Goal: Task Accomplishment & Management: Complete application form

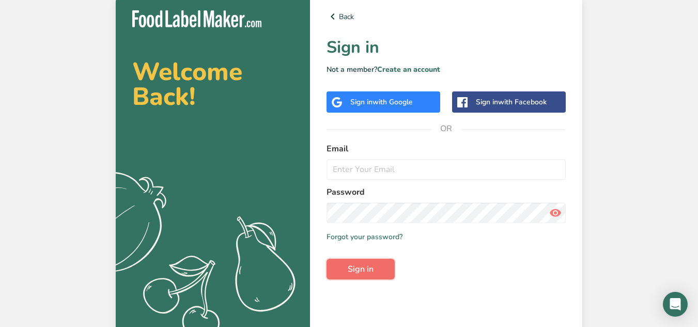
click at [364, 263] on button "Sign in" at bounding box center [361, 269] width 68 height 21
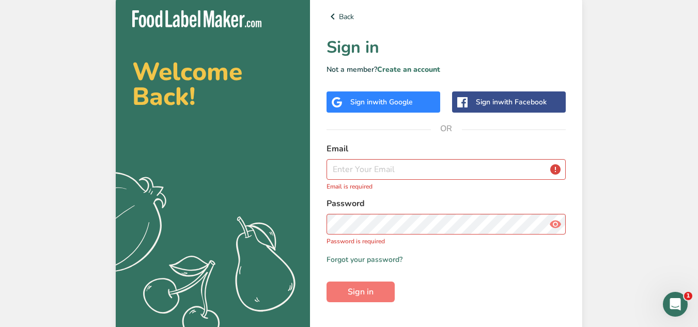
click at [385, 108] on div "Sign in with Google" at bounding box center [384, 102] width 114 height 21
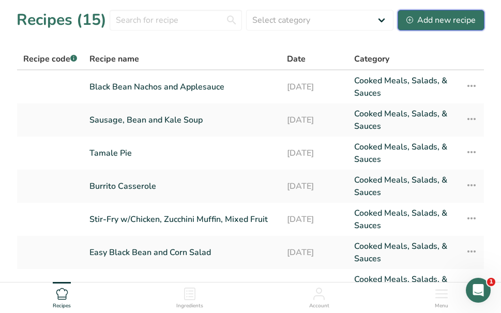
click at [429, 23] on div "Add new recipe" at bounding box center [440, 20] width 69 height 12
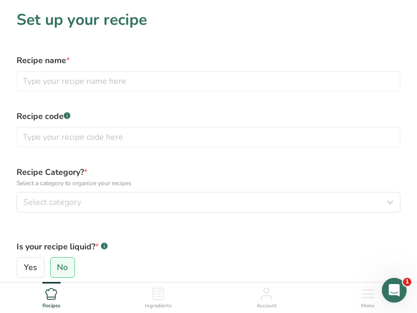
click at [211, 45] on section "Set up your recipe Recipe name * Recipe code .a-a{fill:#347362;}.b-a{fill:#fff;…" at bounding box center [208, 269] width 417 height 539
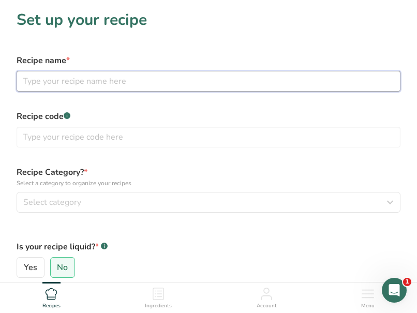
click at [135, 82] on input "text" at bounding box center [209, 81] width 384 height 21
click at [130, 81] on input "Sausage Green Bean Potatoe Casserole" at bounding box center [209, 81] width 384 height 21
type input "Sausage Green Bean Potato Casserole"
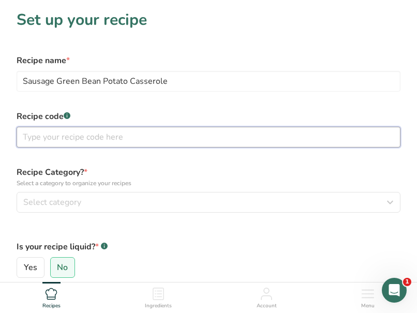
click at [58, 142] on input "text" at bounding box center [209, 137] width 384 height 21
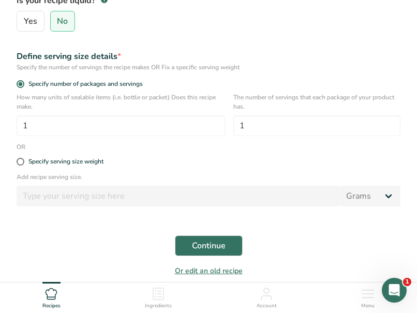
scroll to position [248, 0]
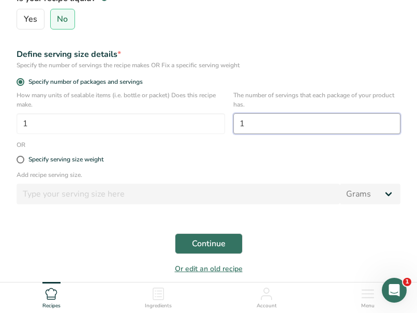
click at [291, 124] on input "1" at bounding box center [316, 123] width 167 height 21
type input "133"
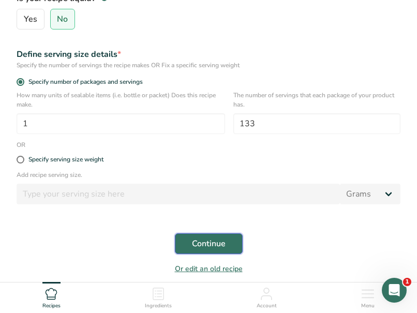
click at [201, 240] on span "Continue" at bounding box center [209, 243] width 34 height 12
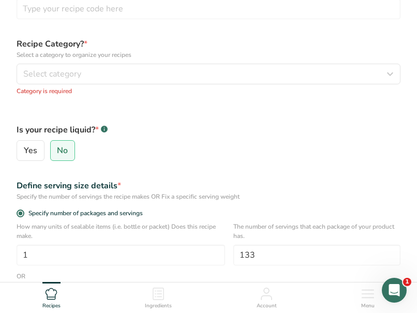
scroll to position [121, 0]
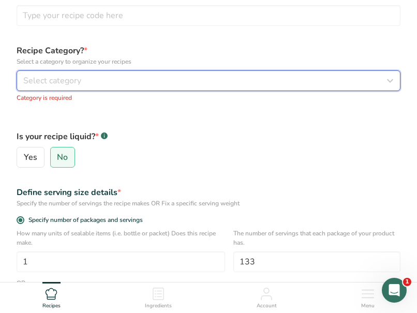
click at [174, 87] on button "Select category" at bounding box center [209, 80] width 384 height 21
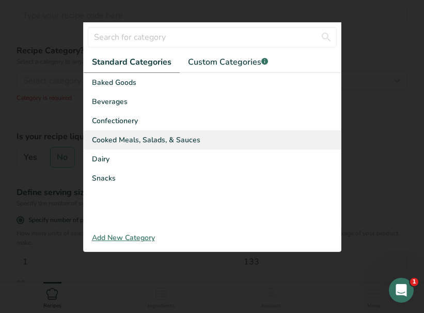
click at [157, 136] on span "Cooked Meals, Salads, & Sauces" at bounding box center [146, 139] width 109 height 11
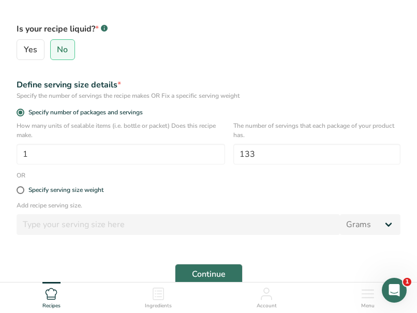
scroll to position [250, 0]
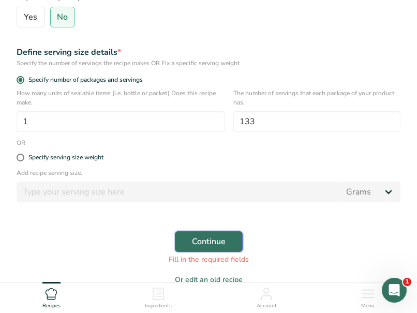
click at [222, 235] on button "Continue" at bounding box center [209, 241] width 68 height 21
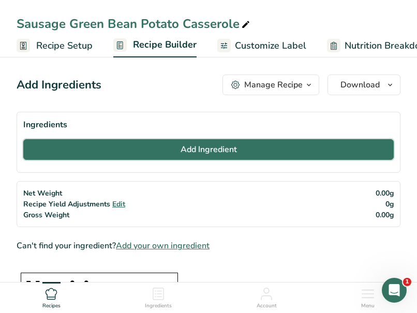
click at [197, 147] on span "Add Ingredient" at bounding box center [208, 149] width 56 height 12
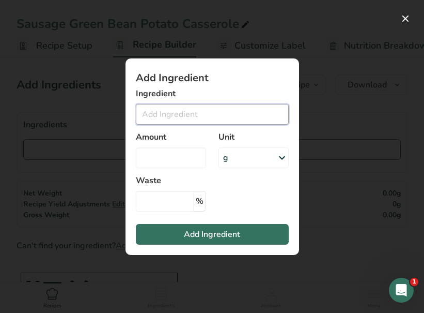
click at [187, 115] on input "Add ingredient modal" at bounding box center [212, 114] width 153 height 21
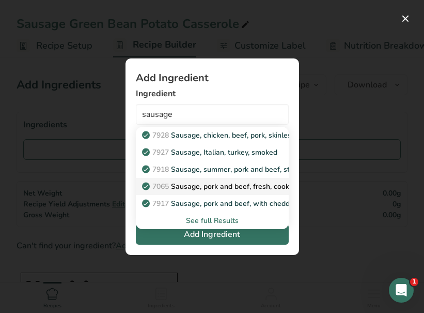
click at [203, 184] on p "7065 Sausage, pork and beef, fresh, cooked" at bounding box center [221, 186] width 154 height 11
type input "Sausage, pork and beef, fresh, cooked"
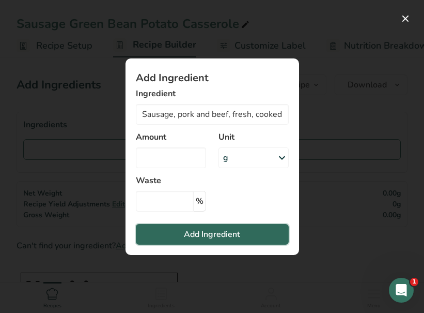
click at [224, 234] on span "Add Ingredient" at bounding box center [212, 234] width 56 height 12
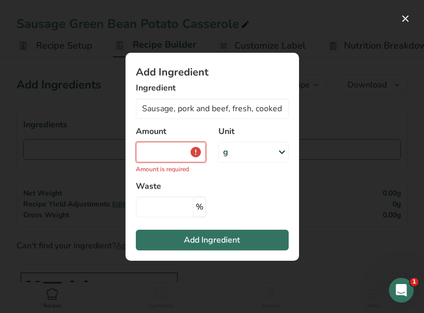
click at [189, 145] on input "Add ingredient modal" at bounding box center [171, 152] width 70 height 21
click at [256, 154] on div "g" at bounding box center [254, 152] width 70 height 21
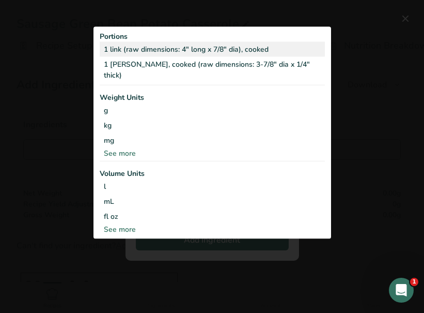
click at [201, 48] on div "1 link (raw dimensions: 4" long x 7/8" dia), cooked" at bounding box center [212, 49] width 225 height 15
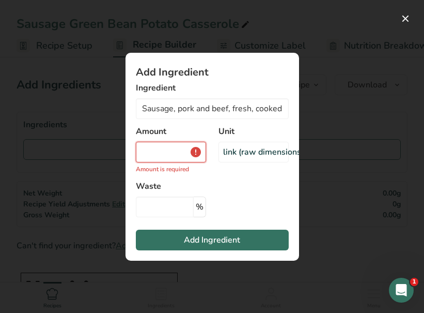
click at [181, 149] on input "Add ingredient modal" at bounding box center [171, 152] width 70 height 21
click at [246, 146] on div "link (raw dimensions: 4" long x 7/8" dia), cooked" at bounding box center [314, 152] width 182 height 12
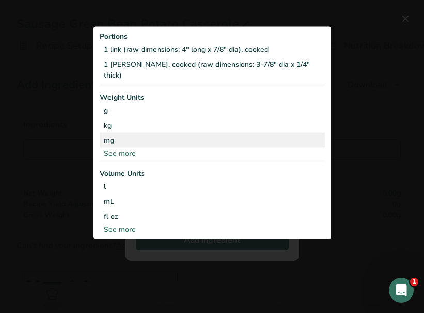
click at [134, 139] on div "mg" at bounding box center [212, 140] width 225 height 15
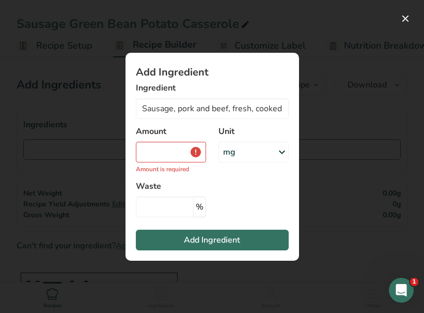
click at [242, 156] on div "mg" at bounding box center [254, 152] width 70 height 21
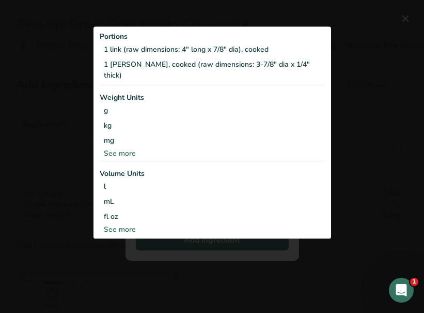
click at [106, 148] on div "See more" at bounding box center [212, 153] width 225 height 11
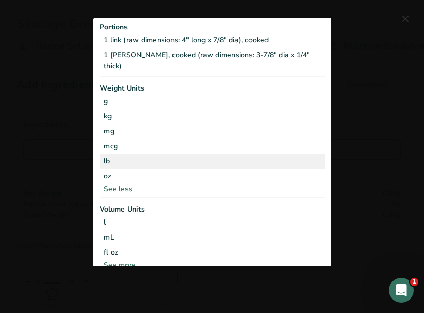
click at [104, 154] on div "lb" at bounding box center [212, 161] width 225 height 15
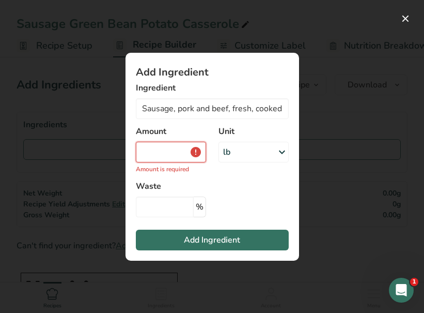
click at [156, 151] on input "Add ingredient modal" at bounding box center [171, 152] width 70 height 21
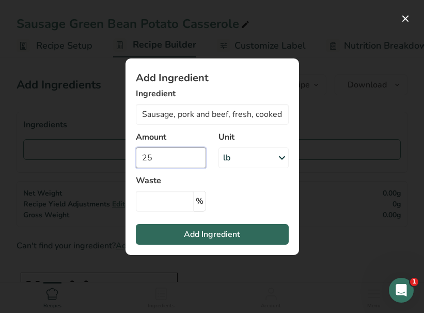
type input "25"
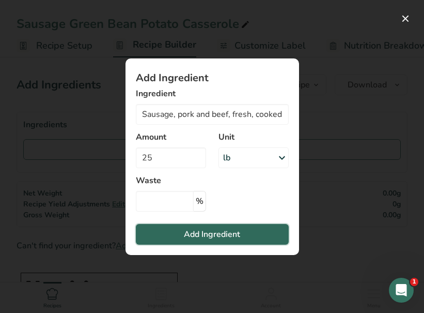
click at [163, 233] on button "Add Ingredient" at bounding box center [212, 234] width 153 height 21
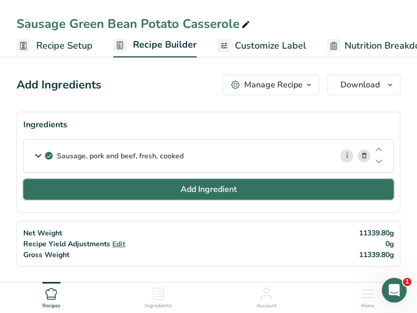
click at [114, 192] on button "Add Ingredient" at bounding box center [208, 189] width 370 height 21
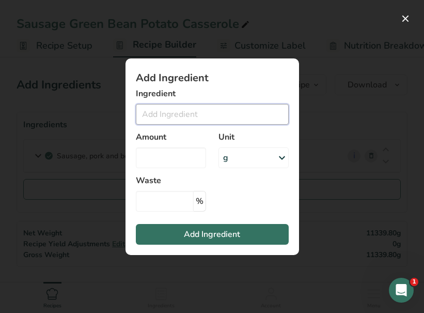
click at [217, 117] on input "Add ingredient modal" at bounding box center [212, 114] width 153 height 21
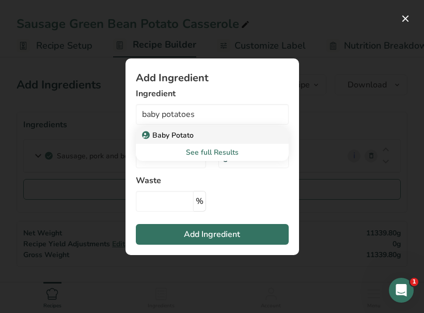
click at [199, 133] on div "Baby Potato" at bounding box center [204, 135] width 120 height 11
type input "Baby Potato"
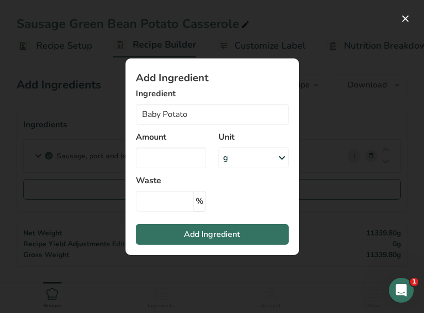
click at [246, 156] on div "g" at bounding box center [254, 157] width 70 height 21
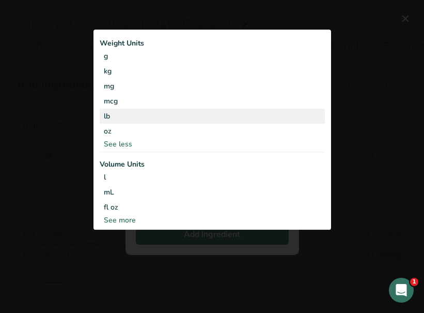
click at [118, 118] on div "lb" at bounding box center [212, 116] width 225 height 15
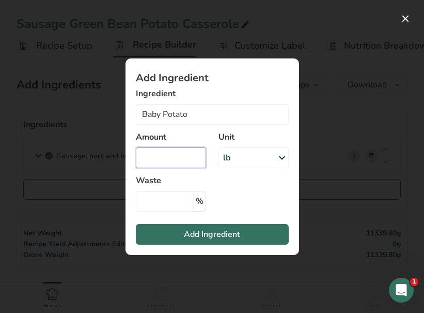
click at [191, 163] on input "Add ingredient modal" at bounding box center [171, 157] width 70 height 21
type input "33.25"
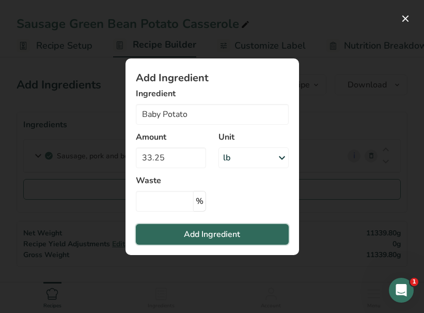
click at [202, 235] on span "Add Ingredient" at bounding box center [212, 234] width 56 height 12
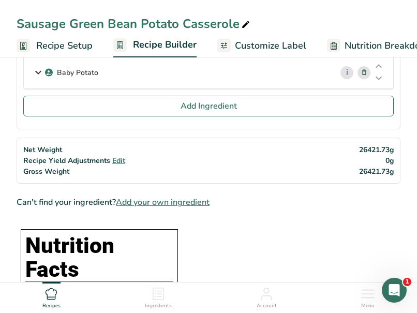
scroll to position [125, 0]
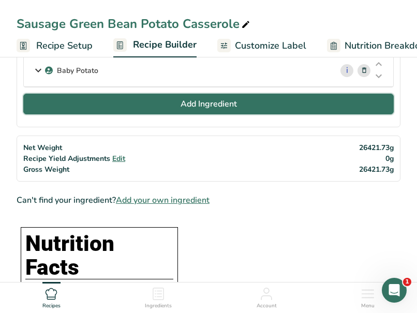
click at [195, 106] on span "Add Ingredient" at bounding box center [208, 104] width 56 height 12
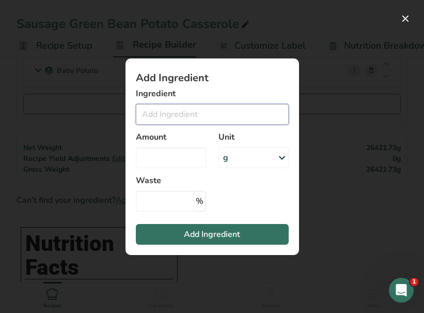
click at [186, 116] on input "Add ingredient modal" at bounding box center [212, 114] width 153 height 21
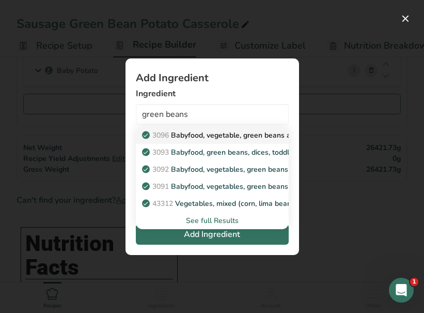
click at [191, 135] on p "3096 Babyfood, vegetable, green beans and potatoes" at bounding box center [237, 135] width 187 height 11
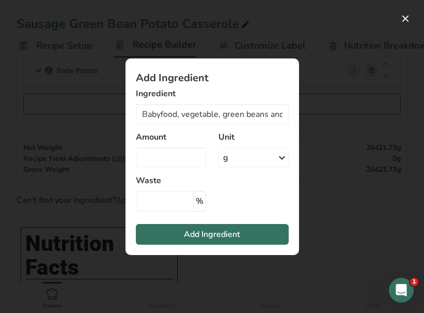
click at [167, 169] on div "Amount" at bounding box center [171, 150] width 83 height 50
click at [190, 157] on input "Add ingredient modal" at bounding box center [171, 157] width 70 height 21
click at [233, 160] on div "g" at bounding box center [254, 157] width 70 height 21
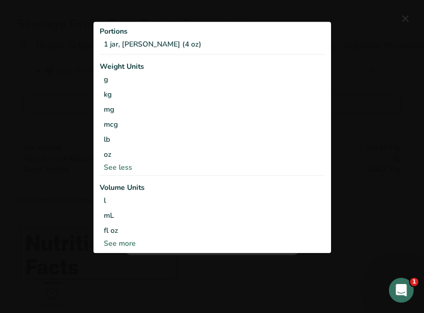
click at [180, 260] on div "Add ingredient modal" at bounding box center [212, 156] width 424 height 313
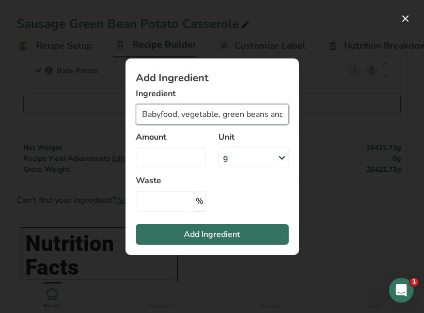
click at [214, 114] on input "Babyfood, vegetable, green beans and potatoes" at bounding box center [212, 114] width 153 height 21
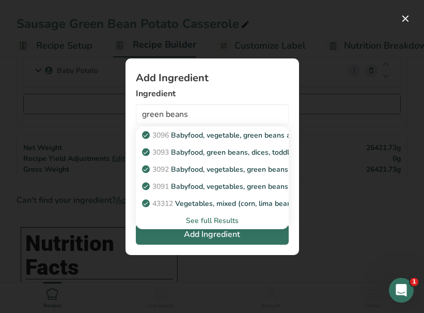
click at [217, 220] on div "See full Results" at bounding box center [212, 220] width 136 height 11
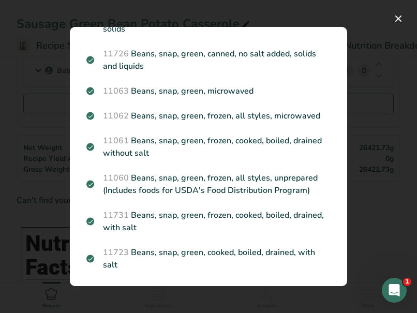
scroll to position [254, 0]
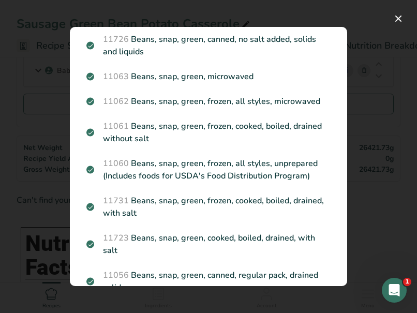
click at [336, 207] on section "Search Results 3096 Babyfood, vegetable, green beans and potatoes 3093 Babyfood…" at bounding box center [208, 156] width 277 height 259
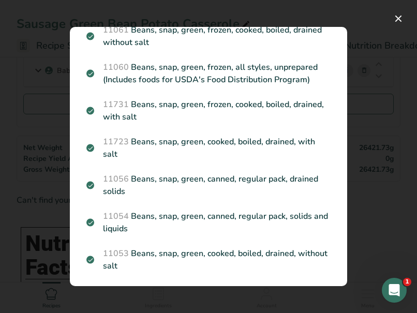
scroll to position [352, 0]
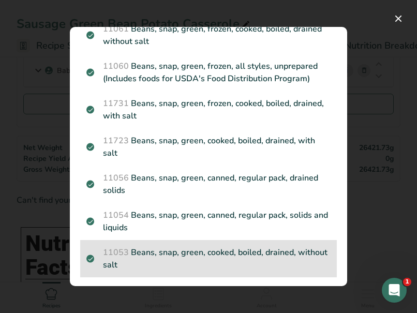
click at [255, 252] on p "11053 Beans, snap, green, cooked, boiled, drained, without salt" at bounding box center [208, 258] width 244 height 25
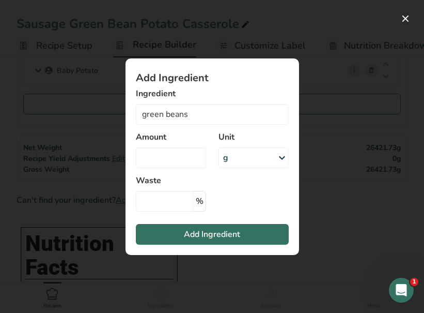
type input "Beans, snap, green, cooked, boiled, drained, without salt"
click at [256, 154] on div "g" at bounding box center [254, 157] width 70 height 21
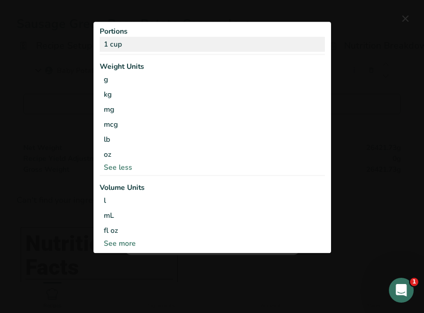
click at [243, 40] on div "1 cup" at bounding box center [212, 44] width 225 height 15
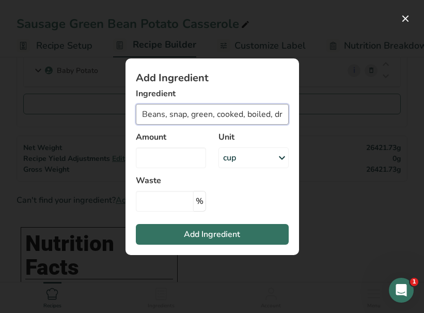
click at [204, 115] on input "Beans, snap, green, cooked, boiled, drained, without salt" at bounding box center [212, 114] width 153 height 21
click at [205, 117] on input "Add ingredient modal" at bounding box center [212, 114] width 153 height 21
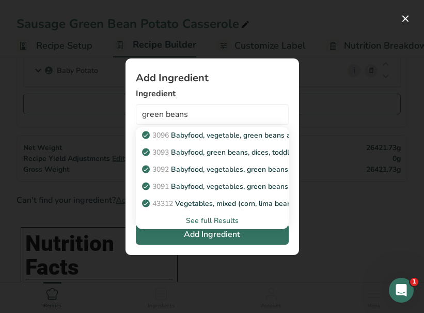
click at [210, 221] on div "See full Results" at bounding box center [212, 220] width 136 height 11
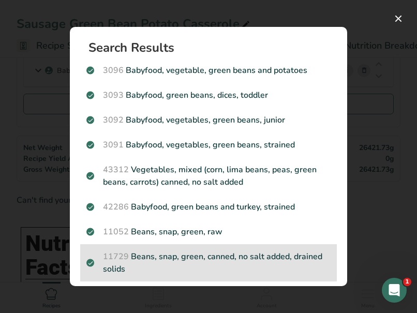
click at [224, 255] on p "11729 Beans, snap, green, canned, no salt added, drained solids" at bounding box center [208, 262] width 244 height 25
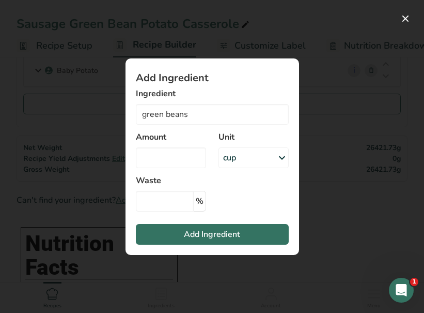
type input "Beans, snap, green, canned, no salt added, drained solids"
click at [250, 161] on div "g" at bounding box center [254, 157] width 70 height 21
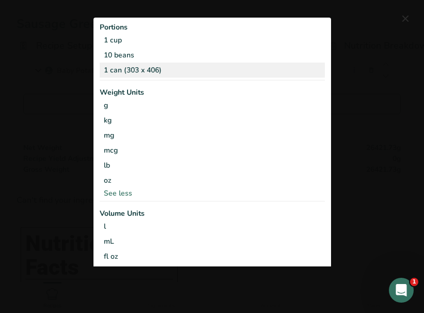
click at [189, 65] on div "1 can (303 x 406)" at bounding box center [212, 70] width 225 height 15
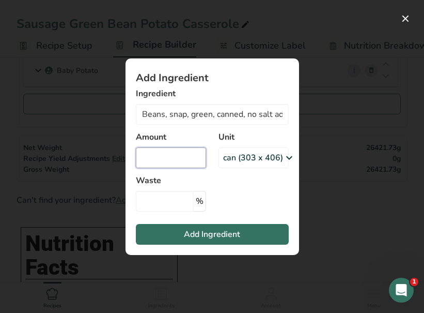
click at [166, 160] on input "Add ingredient modal" at bounding box center [171, 157] width 70 height 21
type input "33.25"
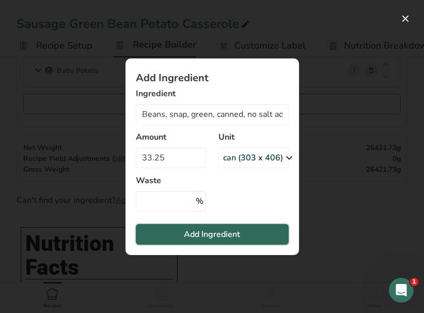
click at [171, 237] on button "Add Ingredient" at bounding box center [212, 234] width 153 height 21
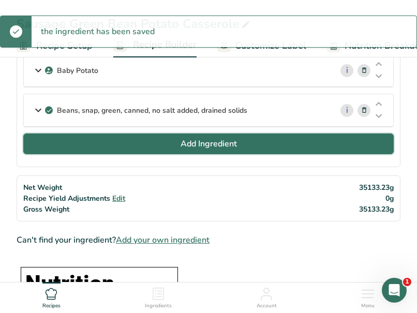
click at [158, 139] on button "Add Ingredient" at bounding box center [208, 143] width 370 height 21
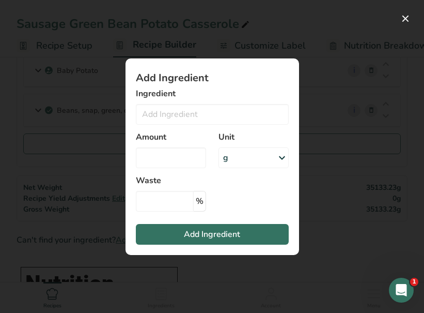
click at [161, 100] on div "Ingredient 3096 Babyfood, vegetable, green beans and potatoes 3093 Babyfood, gr…" at bounding box center [212, 105] width 153 height 37
click at [152, 116] on input "Add ingredient modal" at bounding box center [212, 114] width 153 height 21
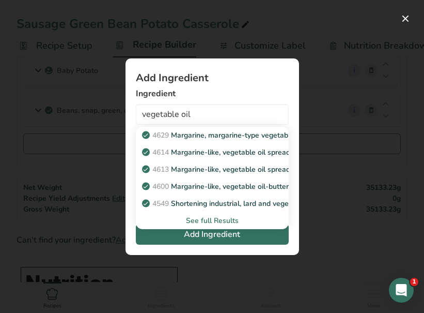
click at [232, 221] on div "See full Results" at bounding box center [212, 220] width 136 height 11
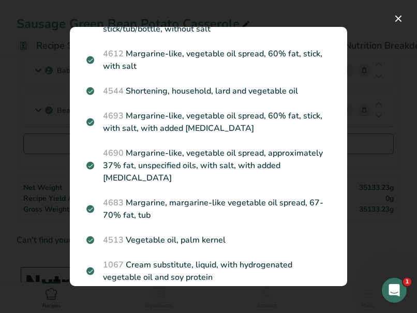
scroll to position [377, 0]
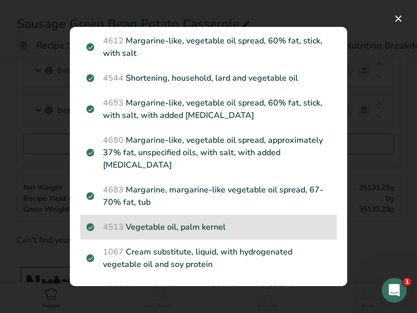
click at [195, 226] on p "4513 Vegetable oil, palm kernel" at bounding box center [208, 227] width 244 height 12
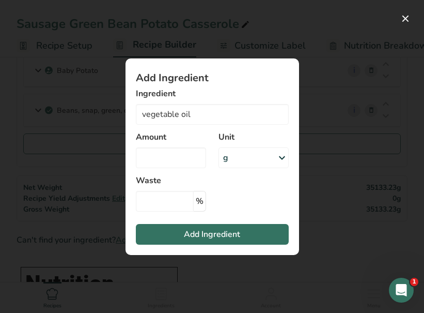
type input "Vegetable oil, palm kernel"
click at [250, 155] on div "g" at bounding box center [254, 157] width 70 height 21
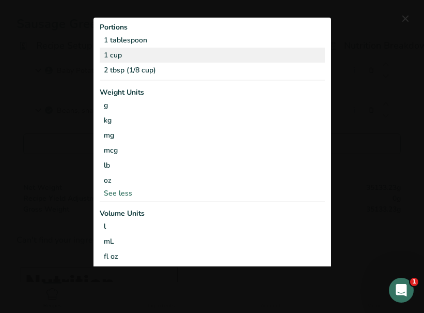
click at [124, 50] on div "1 cup" at bounding box center [212, 55] width 225 height 15
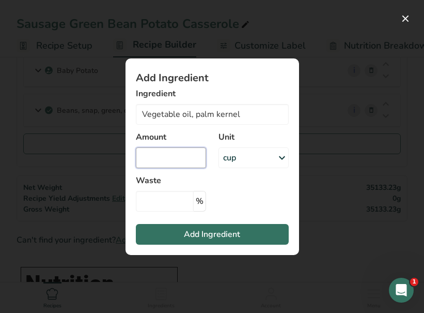
click at [166, 162] on input "Add ingredient modal" at bounding box center [171, 157] width 70 height 21
type input "2.1"
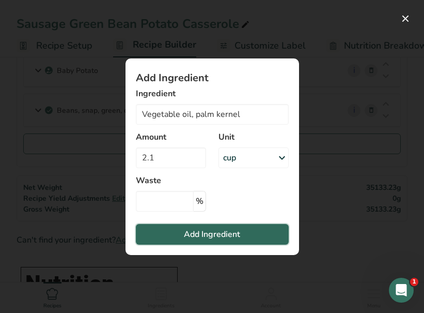
click at [163, 235] on button "Add Ingredient" at bounding box center [212, 234] width 153 height 21
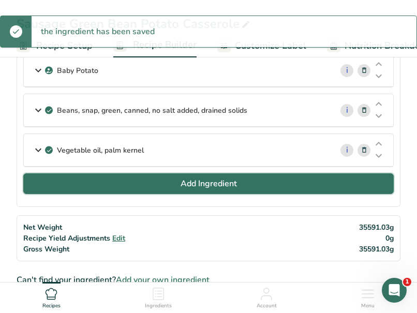
click at [170, 184] on button "Add Ingredient" at bounding box center [208, 183] width 370 height 21
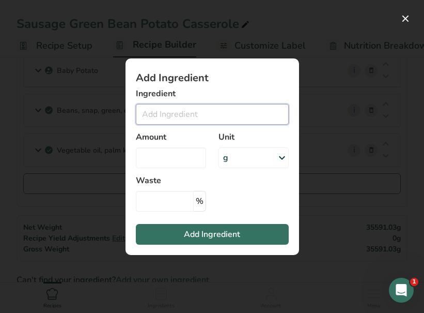
click at [186, 105] on input "Add ingredient modal" at bounding box center [212, 114] width 153 height 21
type input "n"
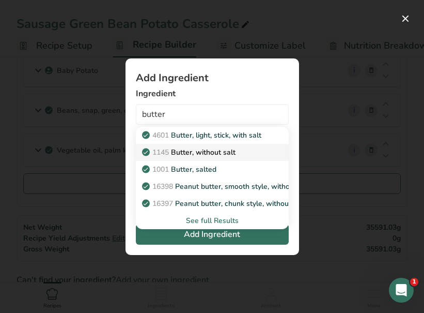
click at [200, 155] on p "1145 Butter, without salt" at bounding box center [190, 152] width 92 height 11
type input "Butter, without salt"
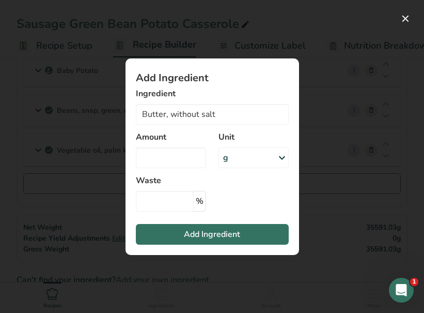
click at [245, 171] on div "Unit g Portions 1 pat (1" sq, 1/3" high) 1 tbsp 1 cup See more Weight Units g k…" at bounding box center [253, 150] width 83 height 50
click at [246, 163] on div "g" at bounding box center [254, 157] width 70 height 21
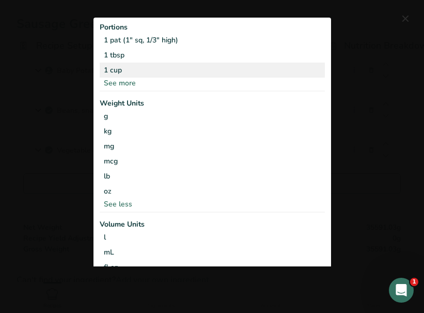
click at [131, 68] on div "1 cup" at bounding box center [212, 70] width 225 height 15
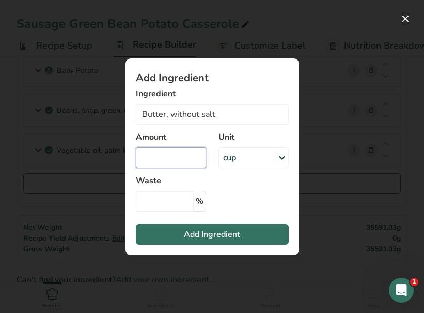
click at [158, 162] on input "Add ingredient modal" at bounding box center [171, 157] width 70 height 21
type input "4.2"
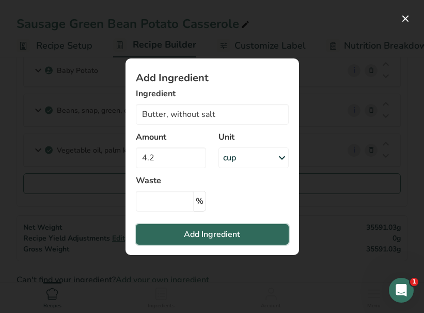
click at [165, 240] on button "Add Ingredient" at bounding box center [212, 234] width 153 height 21
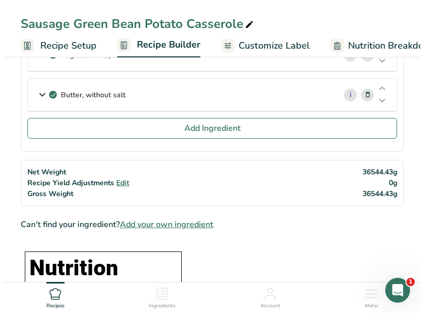
scroll to position [233, 0]
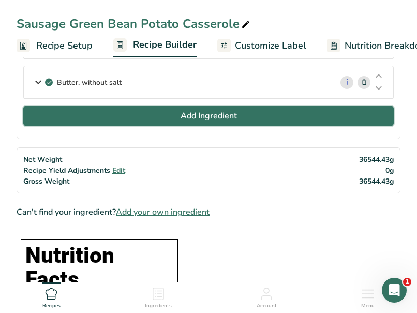
click at [260, 116] on button "Add Ingredient" at bounding box center [208, 115] width 370 height 21
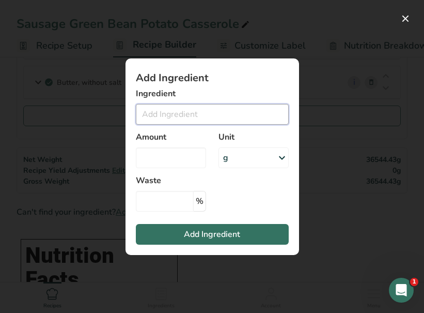
click at [188, 119] on input "Add ingredient modal" at bounding box center [212, 114] width 153 height 21
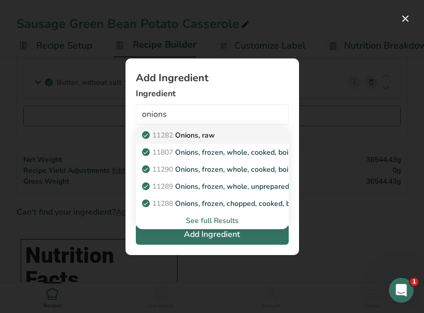
click at [183, 135] on p "11282 Onions, raw" at bounding box center [179, 135] width 71 height 11
type input "Onions, raw"
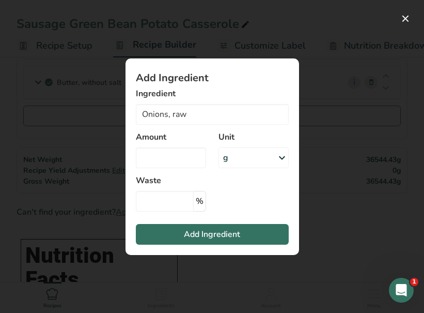
click at [232, 165] on div "g" at bounding box center [254, 157] width 70 height 21
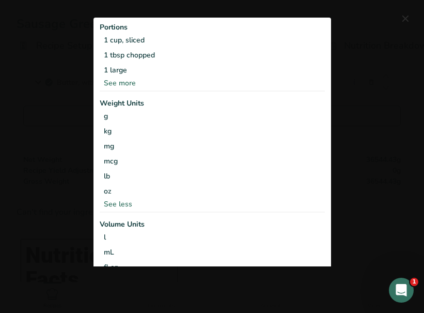
click at [128, 78] on div "See more" at bounding box center [212, 83] width 225 height 11
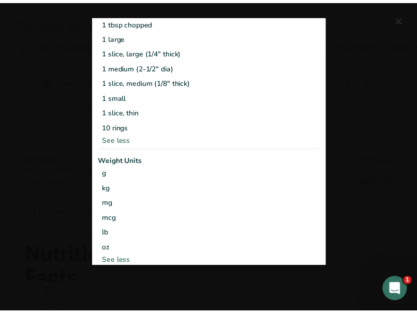
scroll to position [0, 0]
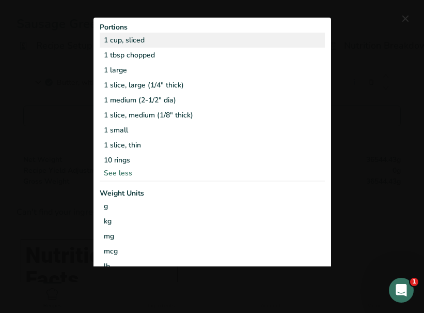
click at [139, 38] on div "1 cup, sliced" at bounding box center [212, 40] width 225 height 15
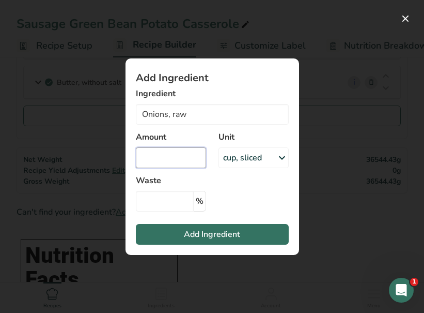
click at [155, 161] on input "Add ingredient modal" at bounding box center [171, 157] width 70 height 21
type input "0"
type input "16.66"
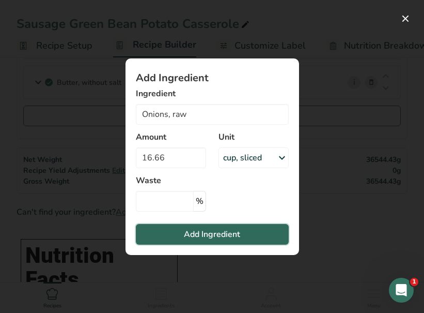
click at [174, 241] on button "Add Ingredient" at bounding box center [212, 234] width 153 height 21
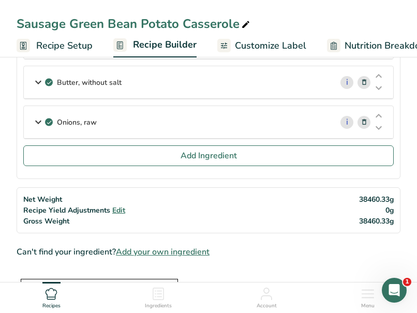
click at [292, 191] on div "Net Weight Recipe Yield Adjustments Edit Gross Weight 38460.33g 0g 38460.33g" at bounding box center [209, 210] width 384 height 46
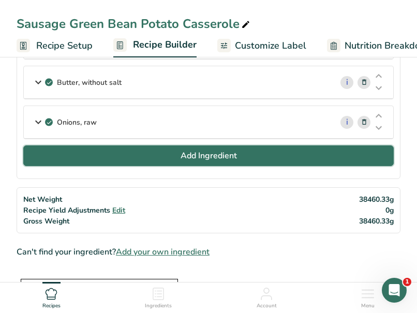
click at [219, 154] on span "Add Ingredient" at bounding box center [208, 155] width 56 height 12
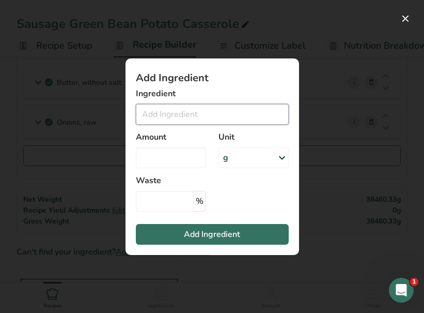
click at [165, 109] on input "Add ingredient modal" at bounding box center [212, 114] width 153 height 21
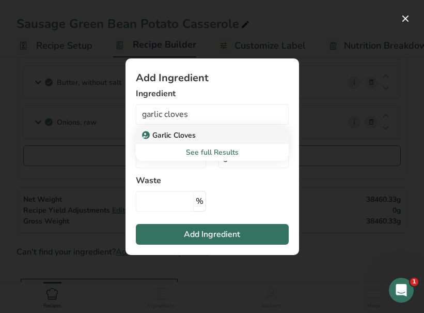
click at [169, 135] on p "Garlic Cloves" at bounding box center [170, 135] width 52 height 11
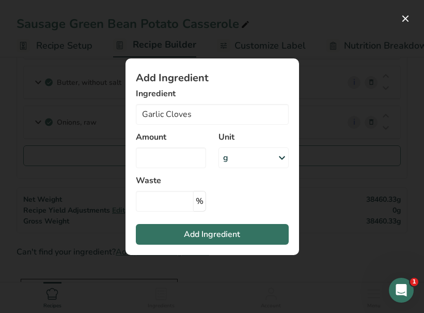
click at [234, 167] on div "g" at bounding box center [254, 157] width 70 height 21
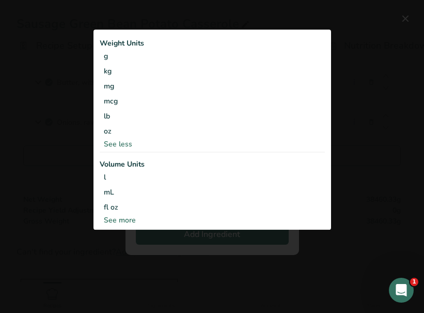
click at [121, 144] on div "See less" at bounding box center [212, 144] width 225 height 11
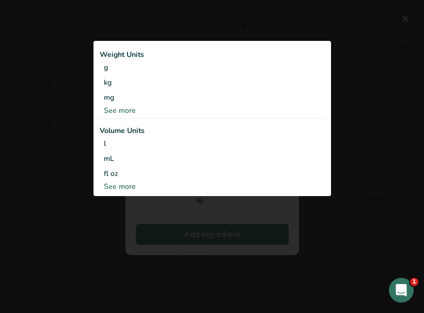
click at [117, 109] on div "See more" at bounding box center [212, 110] width 225 height 11
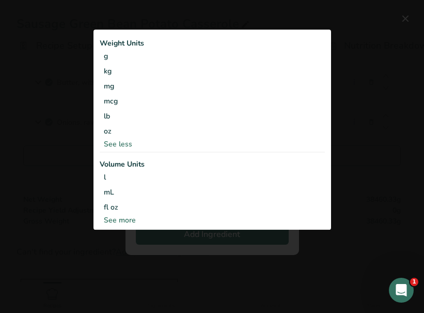
click at [213, 236] on div "Add ingredient modal" at bounding box center [212, 156] width 424 height 313
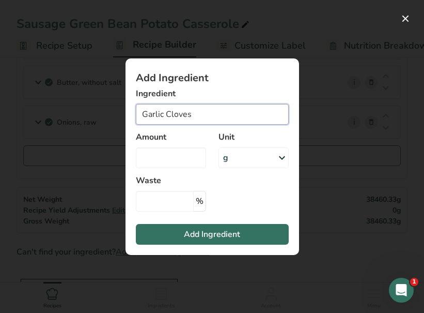
click at [220, 118] on input "Garlic Cloves" at bounding box center [212, 114] width 153 height 21
click at [167, 116] on input "Garlic Cloves" at bounding box center [212, 114] width 153 height 21
click at [167, 115] on input "Garlic Cloves" at bounding box center [212, 114] width 153 height 21
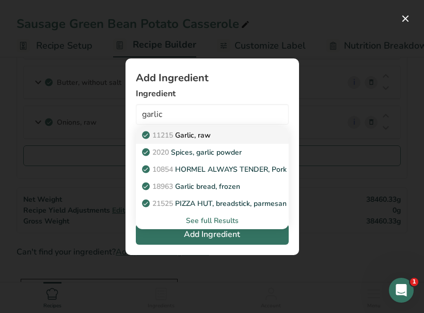
click at [172, 132] on span "11215" at bounding box center [163, 135] width 21 height 10
type input "Garlic, raw"
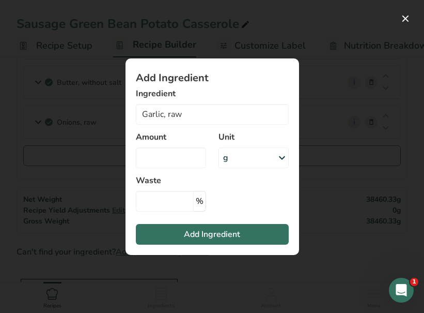
click at [268, 155] on div "g" at bounding box center [254, 157] width 70 height 21
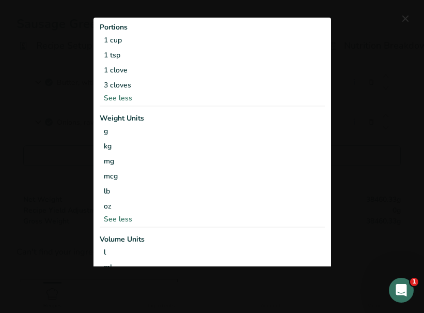
click at [119, 100] on div "See less" at bounding box center [212, 98] width 225 height 11
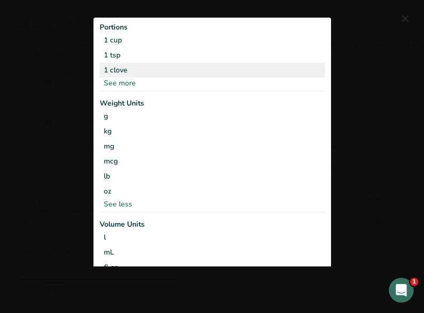
click at [119, 69] on div "1 clove" at bounding box center [212, 70] width 225 height 15
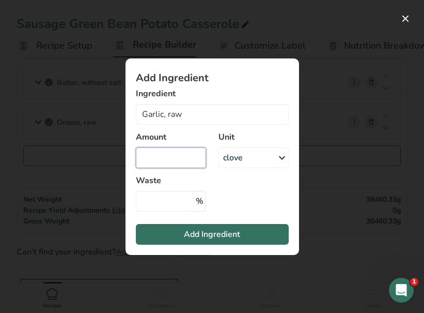
click at [164, 167] on input "Add ingredient modal" at bounding box center [171, 157] width 70 height 21
type input "50"
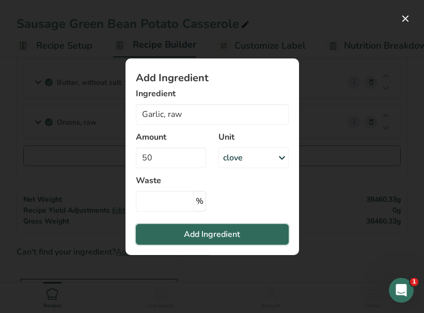
click at [168, 239] on button "Add Ingredient" at bounding box center [212, 234] width 153 height 21
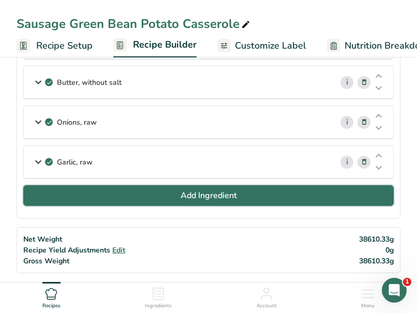
click at [195, 201] on span "Add Ingredient" at bounding box center [208, 195] width 56 height 12
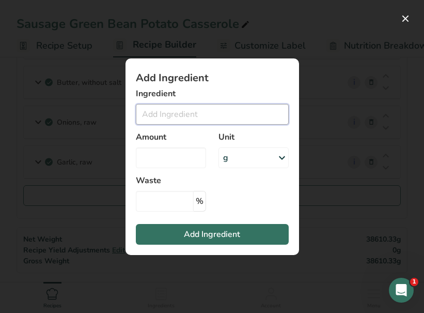
click at [180, 117] on input "Add ingredient modal" at bounding box center [212, 114] width 153 height 21
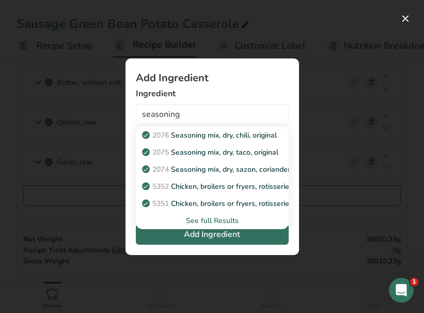
click at [203, 218] on div "See full Results" at bounding box center [212, 220] width 136 height 11
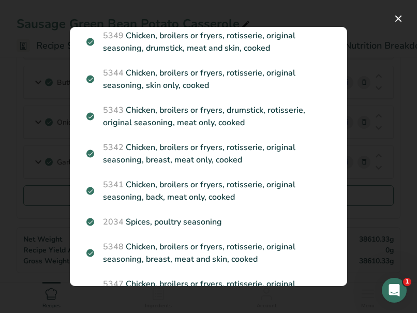
scroll to position [187, 0]
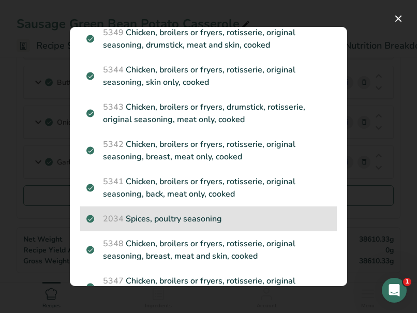
click at [202, 215] on p "2034 Spices, poultry seasoning" at bounding box center [208, 218] width 244 height 12
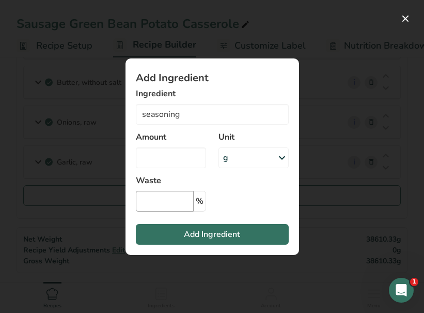
type input "Spices, poultry seasoning"
click at [242, 165] on div "g" at bounding box center [254, 157] width 70 height 21
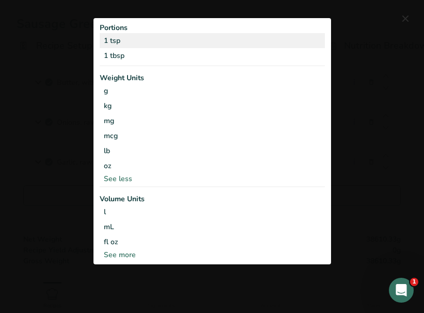
click at [116, 42] on div "1 tsp" at bounding box center [212, 40] width 225 height 15
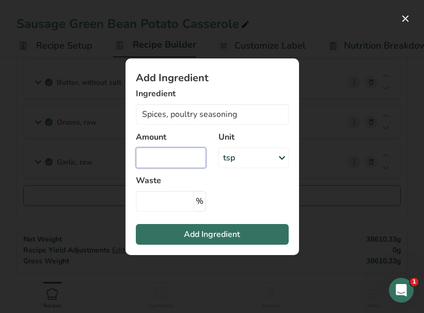
click at [163, 165] on input "Add ingredient modal" at bounding box center [171, 157] width 70 height 21
type input "16.7"
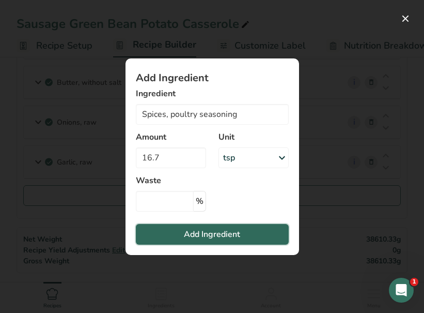
click at [169, 229] on button "Add Ingredient" at bounding box center [212, 234] width 153 height 21
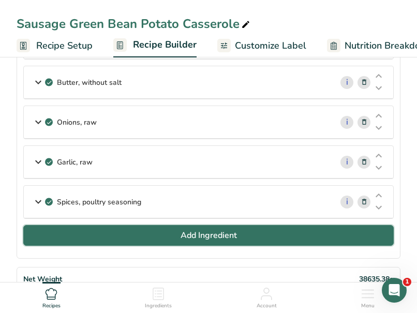
click at [169, 229] on button "Add Ingredient" at bounding box center [208, 235] width 370 height 21
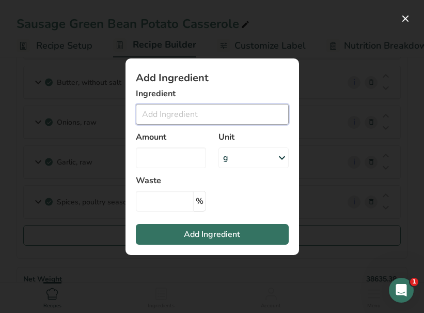
click at [168, 110] on input "Add ingredient modal" at bounding box center [212, 114] width 153 height 21
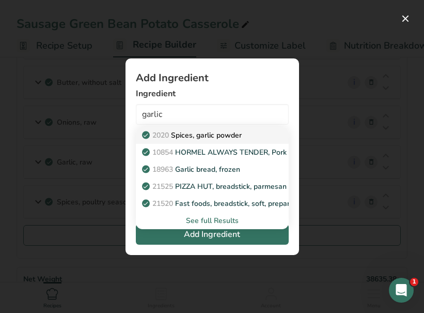
click at [176, 132] on p "2020 Spices, garlic powder" at bounding box center [193, 135] width 98 height 11
type input "Spices, garlic powder"
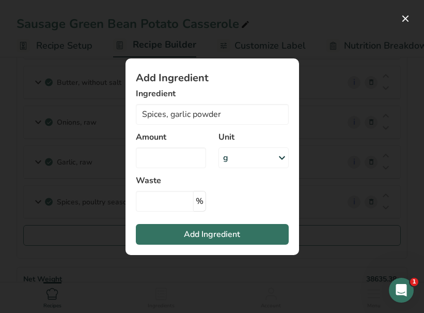
click at [242, 167] on div "g" at bounding box center [254, 157] width 70 height 21
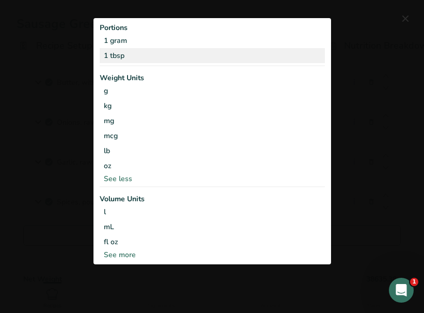
click at [118, 52] on div "1 tbsp" at bounding box center [212, 55] width 225 height 15
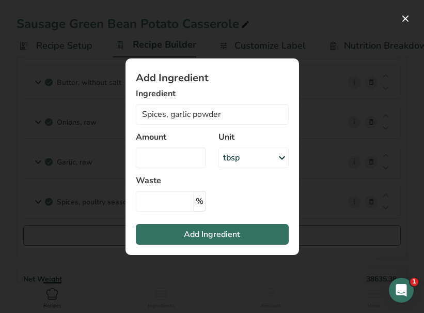
click at [118, 52] on div "Add Ingredient Ingredient Spices, garlic powder 2020 Spices, garlic powder 1085…" at bounding box center [212, 157] width 207 height 230
click at [165, 161] on input "Add ingredient modal" at bounding box center [171, 157] width 70 height 21
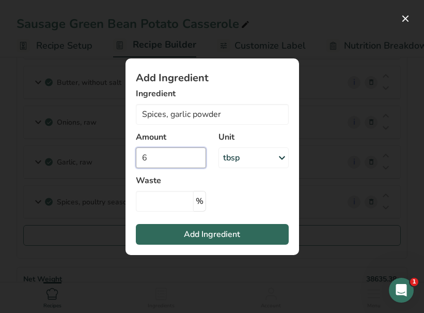
type input "6"
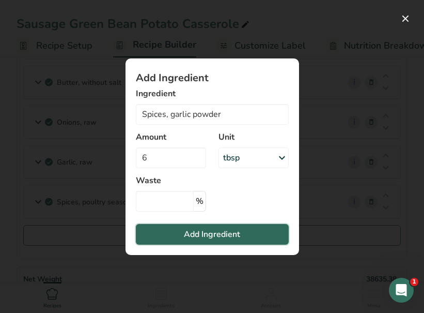
click at [173, 230] on button "Add Ingredient" at bounding box center [212, 234] width 153 height 21
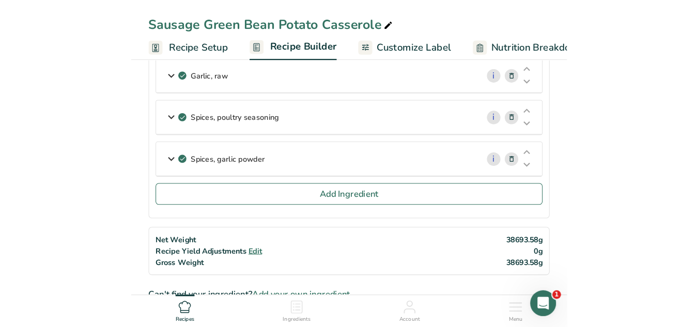
scroll to position [325, 0]
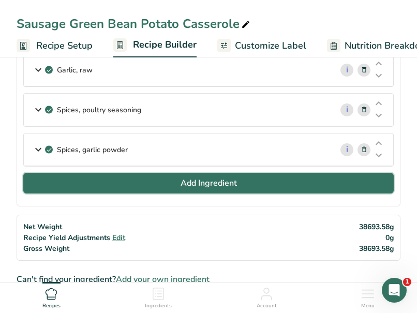
click at [146, 188] on button "Add Ingredient" at bounding box center [208, 183] width 370 height 21
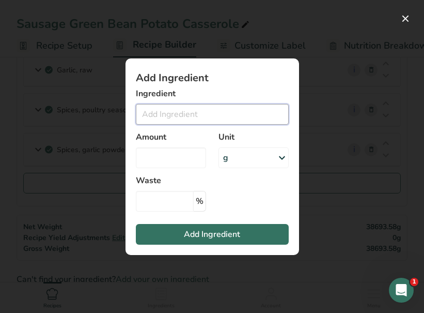
click at [184, 123] on input "Add ingredient modal" at bounding box center [212, 114] width 153 height 21
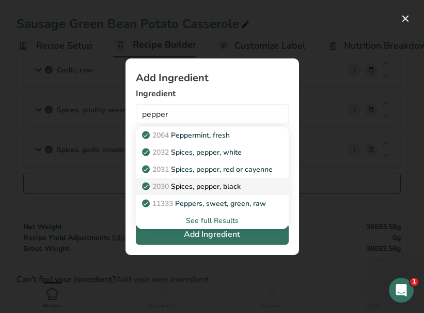
click at [185, 184] on p "2030 Spices, pepper, black" at bounding box center [192, 186] width 97 height 11
type input "Spices, pepper, black"
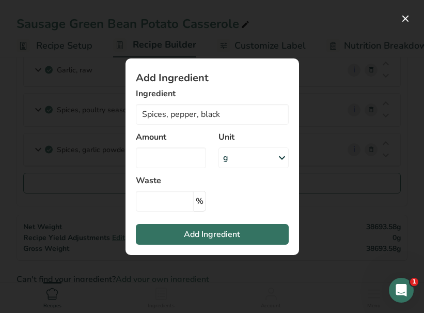
click at [234, 155] on div "g" at bounding box center [254, 157] width 70 height 21
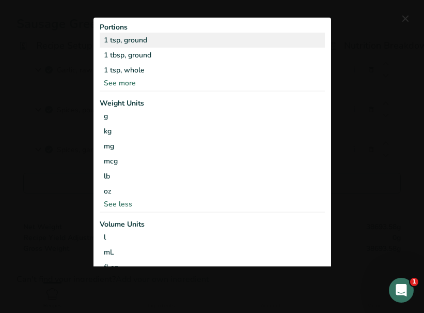
click at [128, 38] on div "1 tsp, ground" at bounding box center [212, 40] width 225 height 15
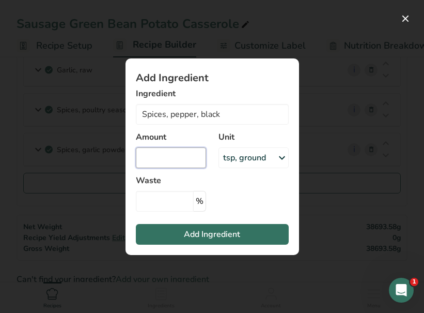
click at [173, 167] on input "Add ingredient modal" at bounding box center [171, 157] width 70 height 21
type input "16.63"
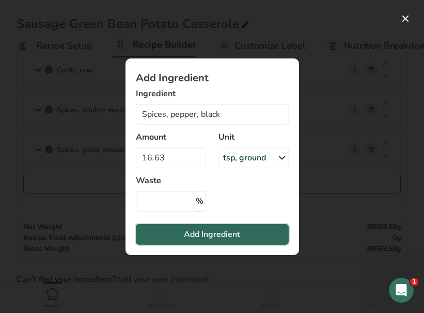
click at [178, 233] on button "Add Ingredient" at bounding box center [212, 234] width 153 height 21
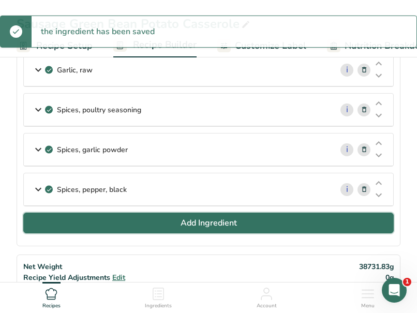
click at [178, 233] on button "Add Ingredient" at bounding box center [208, 222] width 370 height 21
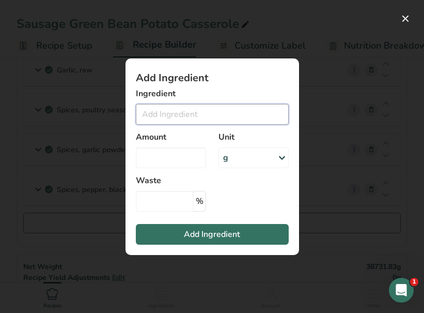
click at [170, 121] on input "Add ingredient modal" at bounding box center [212, 114] width 153 height 21
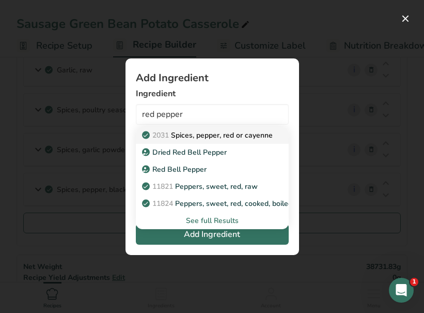
click at [191, 135] on p "2031 Spices, pepper, red or cayenne" at bounding box center [208, 135] width 129 height 11
type input "Spices, pepper, red or cayenne"
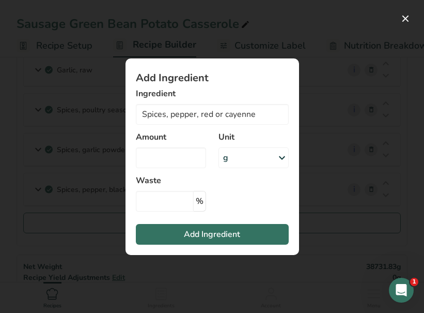
click at [247, 166] on div "g" at bounding box center [254, 157] width 70 height 21
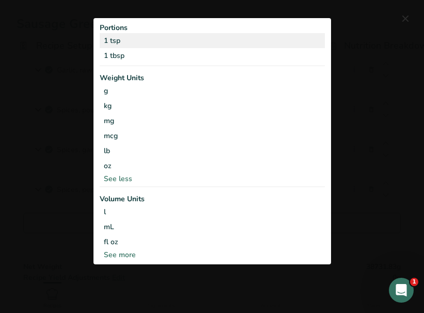
click at [118, 42] on div "1 tsp" at bounding box center [212, 40] width 225 height 15
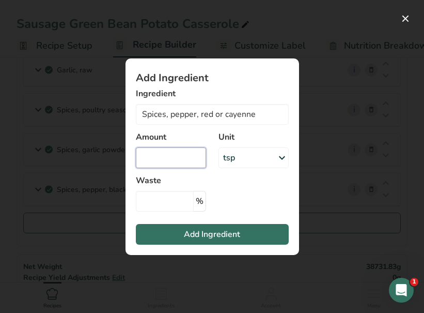
click at [161, 160] on input "Add ingredient modal" at bounding box center [171, 157] width 70 height 21
type input "8.33"
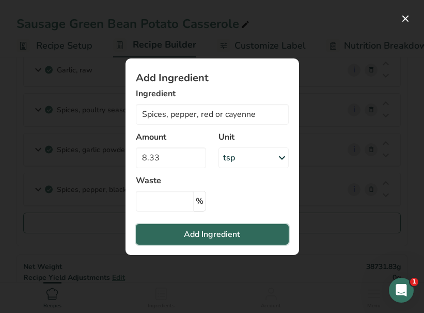
click at [170, 236] on button "Add Ingredient" at bounding box center [212, 234] width 153 height 21
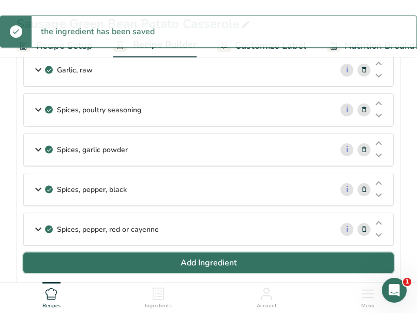
click at [178, 264] on button "Add Ingredient" at bounding box center [208, 262] width 370 height 21
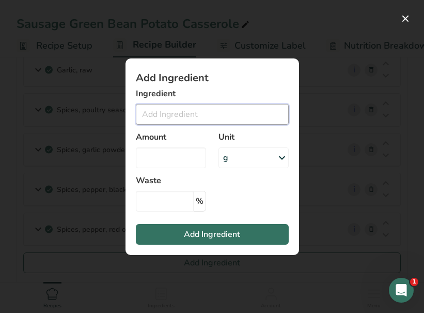
click at [144, 117] on input "Add ingredient modal" at bounding box center [212, 114] width 153 height 21
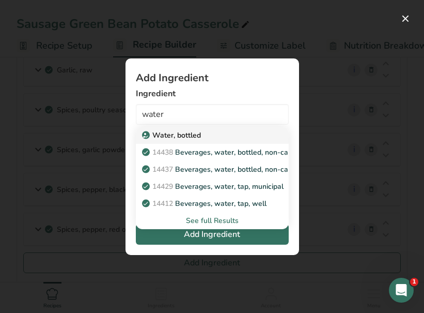
click at [190, 138] on p "Water, bottled" at bounding box center [172, 135] width 57 height 11
type input "Water, bottled"
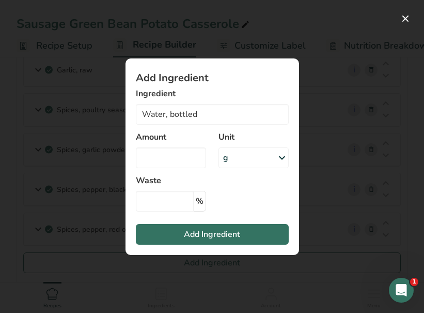
click at [247, 157] on div "g" at bounding box center [254, 157] width 70 height 21
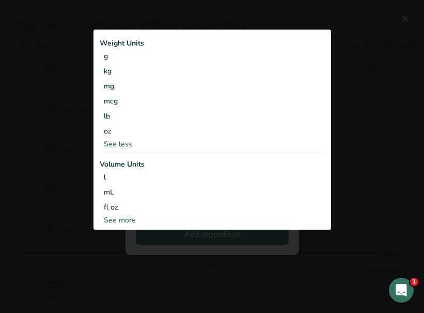
click at [117, 140] on div "See less" at bounding box center [212, 144] width 225 height 11
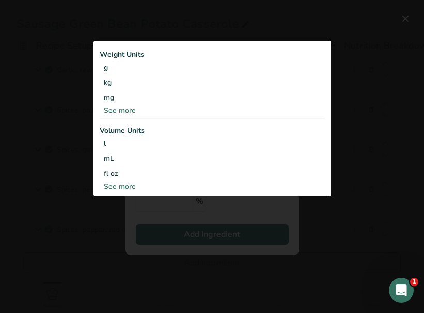
click at [115, 112] on div "See more" at bounding box center [212, 110] width 225 height 11
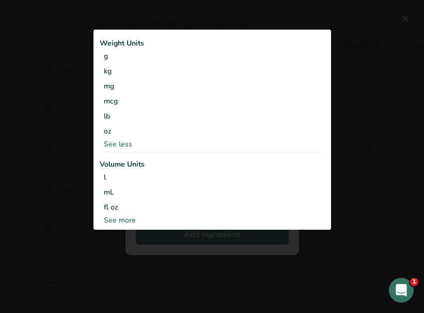
click at [182, 251] on div "Add ingredient modal" at bounding box center [212, 156] width 424 height 313
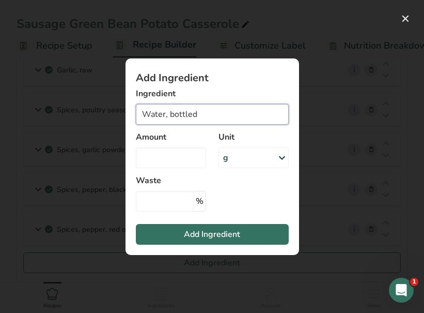
click at [191, 118] on input "Water, bottled" at bounding box center [212, 114] width 153 height 21
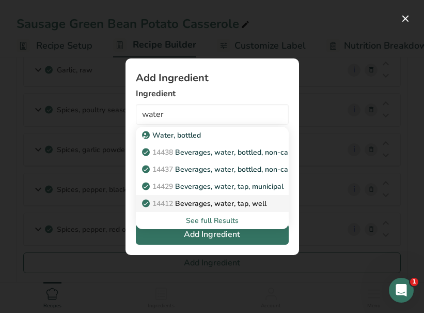
click at [205, 201] on p "14412 [GEOGRAPHIC_DATA], water, tap, well" at bounding box center [205, 203] width 123 height 11
type input "Beverages, water, tap, well"
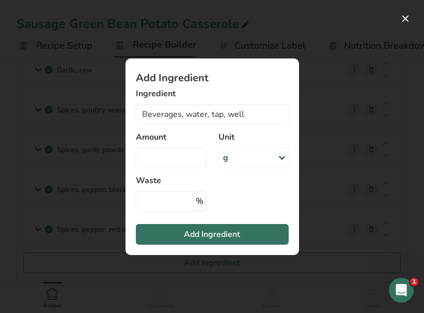
click at [255, 165] on div "g" at bounding box center [254, 157] width 70 height 21
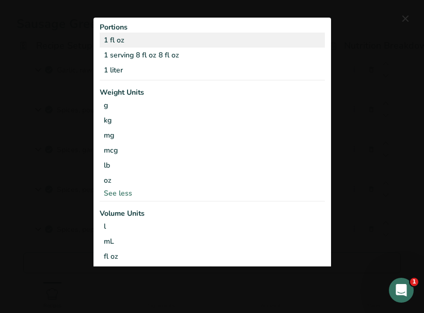
click at [118, 43] on div "1 fl oz" at bounding box center [212, 40] width 225 height 15
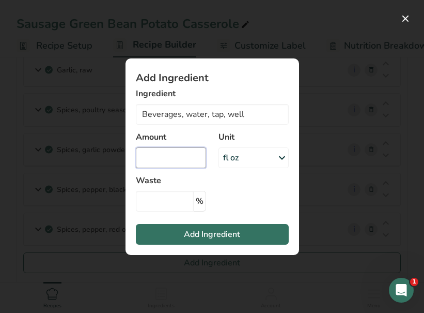
click at [160, 159] on input "Add ingredient modal" at bounding box center [171, 157] width 70 height 21
type input "35"
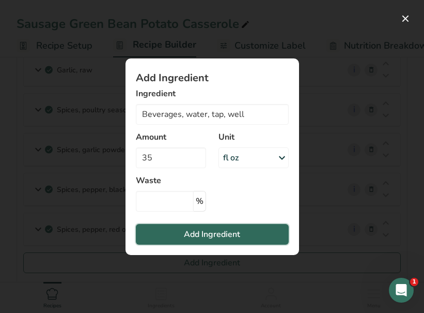
click at [169, 236] on button "Add Ingredient" at bounding box center [212, 234] width 153 height 21
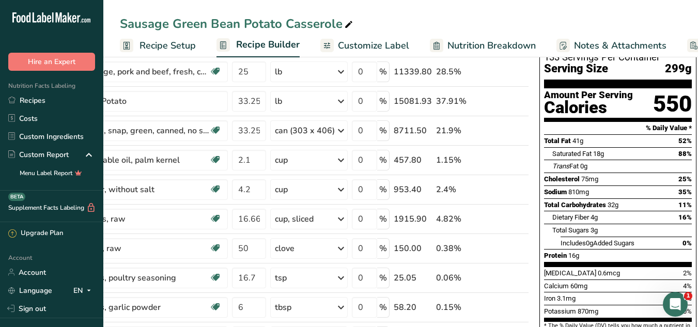
scroll to position [0, 0]
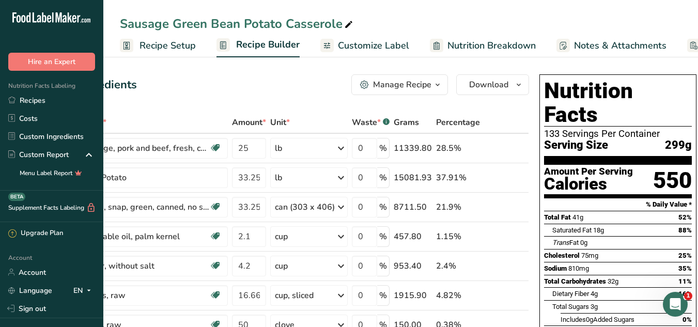
click at [392, 49] on span "Customize Label" at bounding box center [373, 46] width 71 height 14
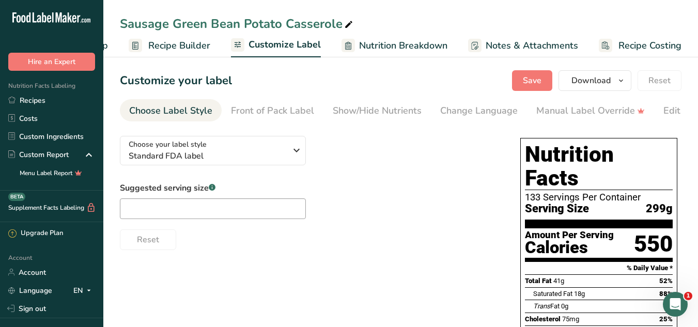
drag, startPoint x: 445, startPoint y: 124, endPoint x: 486, endPoint y: 128, distance: 41.5
click at [486, 128] on section "Customize your label Save Download Choose what to show on your downloaded label…" at bounding box center [400, 312] width 595 height 516
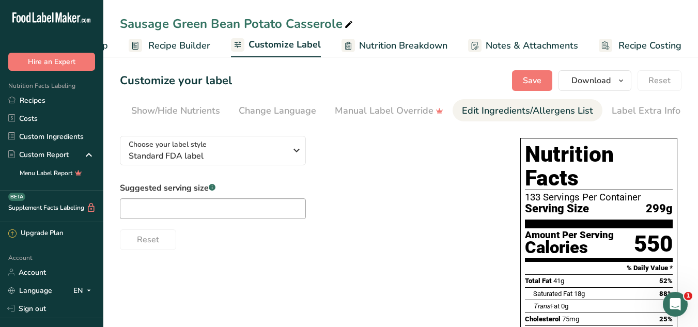
click at [528, 116] on div "Edit Ingredients/Allergens List" at bounding box center [527, 111] width 131 height 14
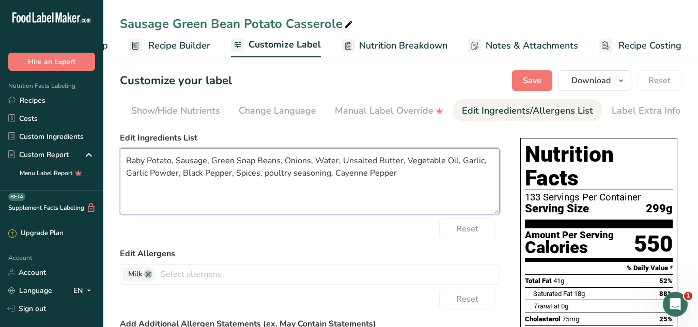
click at [134, 166] on textarea "Baby Potato, Sausage, Green Snap Beans, Onions, Water, Unsalted Butter, Vegetab…" at bounding box center [310, 181] width 380 height 66
click at [218, 164] on textarea "Potato, Sausage, Green Snap Beans, Onions, Water, Unsalted Butter, Vegetable Oi…" at bounding box center [310, 181] width 380 height 66
drag, startPoint x: 442, startPoint y: 163, endPoint x: 154, endPoint y: 174, distance: 288.2
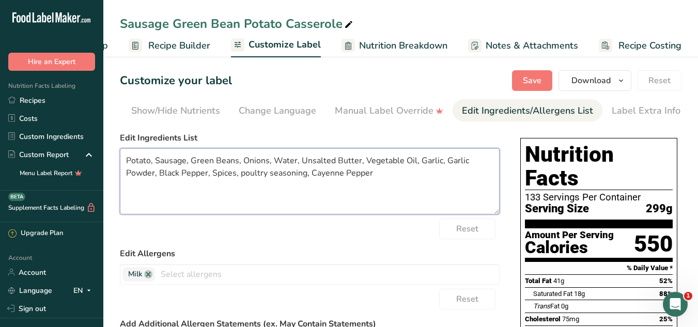
click at [154, 174] on textarea "Potato, Sausage, Green Beans, Onions, Water, Unsalted Butter, Vegetable Oil, Ga…" at bounding box center [310, 181] width 380 height 66
drag, startPoint x: 155, startPoint y: 176, endPoint x: 224, endPoint y: 186, distance: 70.0
click at [224, 186] on textarea "Potato, Sausage, Green Beans, Onions, Water, Unsalted Butter, Vegetable Oil, Ga…" at bounding box center [310, 181] width 380 height 66
type textarea "Potato, Sausage, Green Beans, Onions, Water, Unsalted Butter, Vegetable Oil, Ga…"
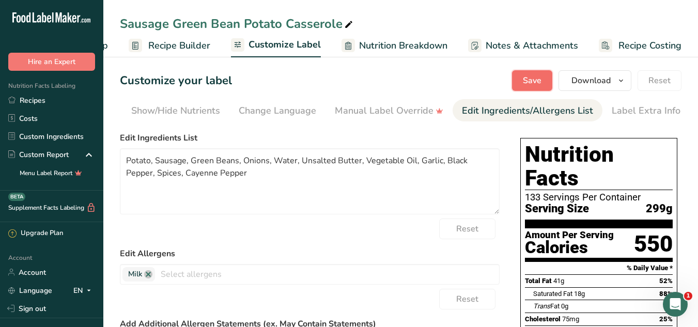
click at [521, 85] on button "Save" at bounding box center [532, 80] width 40 height 21
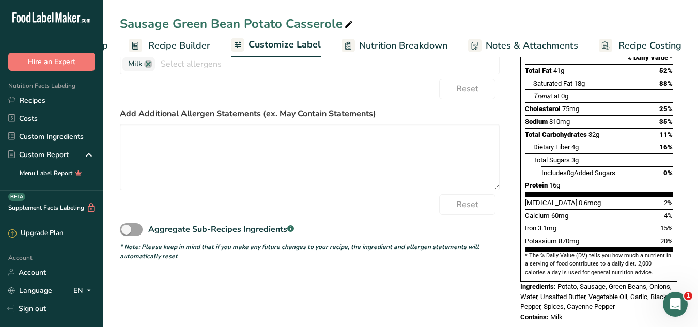
scroll to position [0, 0]
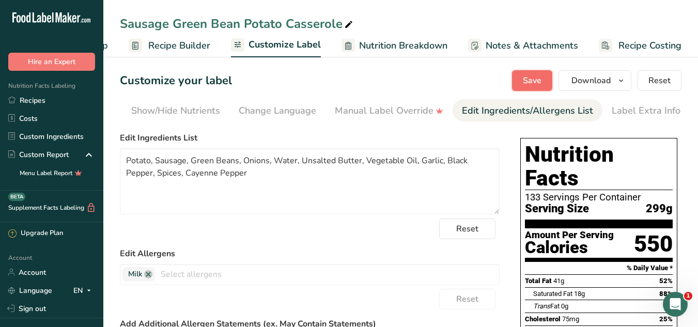
click at [532, 84] on span "Save" at bounding box center [532, 80] width 19 height 12
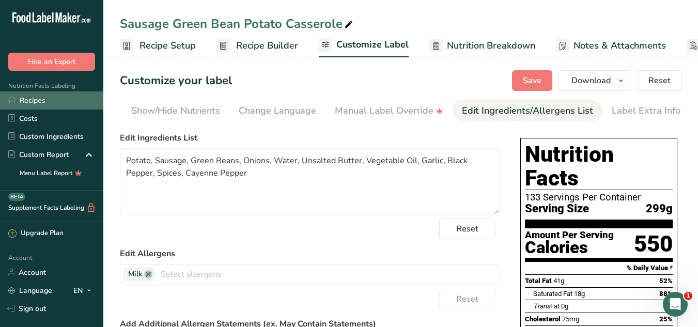
click at [42, 103] on link "Recipes" at bounding box center [51, 101] width 103 height 18
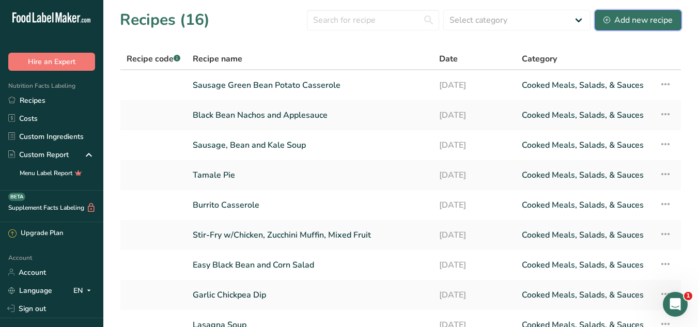
click at [645, 24] on div "Add new recipe" at bounding box center [638, 20] width 69 height 12
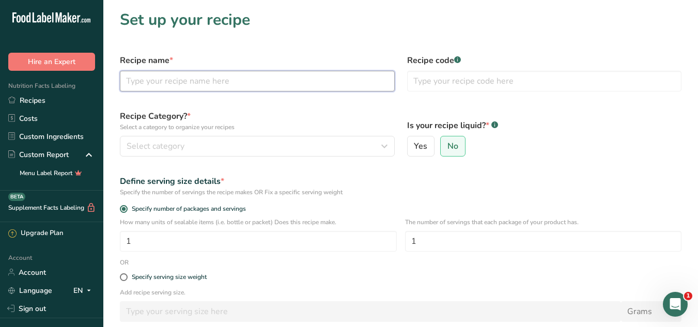
click at [249, 87] on input "text" at bounding box center [257, 81] width 275 height 21
click at [471, 55] on label "Recipe code .a-a{fill:#347362;}.b-a{fill:#fff;}" at bounding box center [544, 60] width 275 height 12
click at [262, 84] on input "Ham and Pea" at bounding box center [257, 81] width 275 height 21
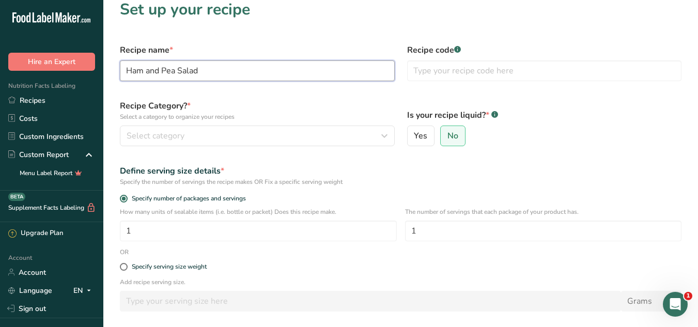
scroll to position [14, 0]
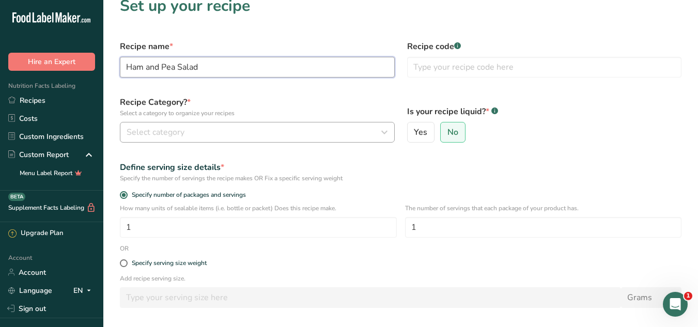
type input "Ham and Pea Salad"
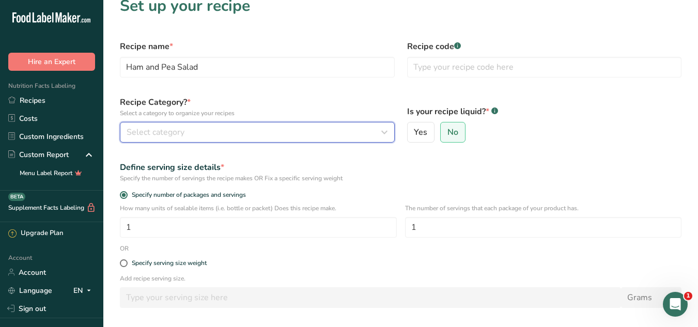
click at [336, 138] on div "Select category" at bounding box center [254, 132] width 255 height 12
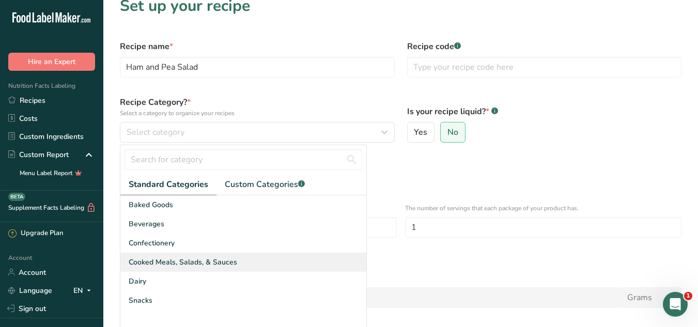
click at [199, 260] on span "Cooked Meals, Salads, & Sauces" at bounding box center [183, 262] width 109 height 11
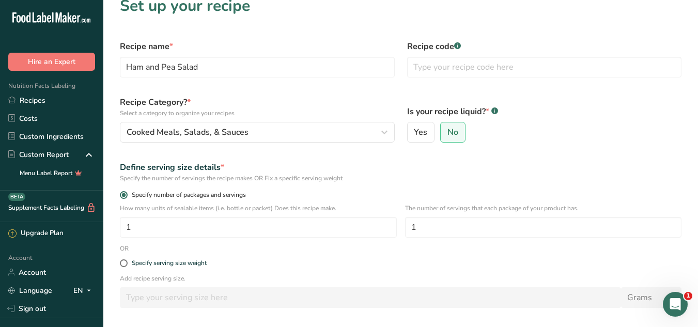
click at [536, 197] on label "Specify number of packages and servings" at bounding box center [401, 195] width 562 height 8
click at [127, 197] on input "Specify number of packages and servings" at bounding box center [123, 195] width 7 height 7
click at [422, 226] on input "1" at bounding box center [543, 227] width 277 height 21
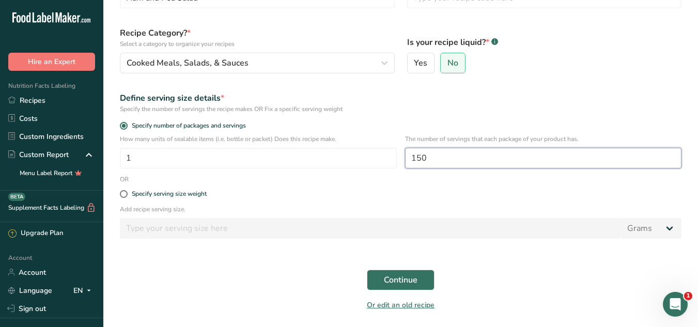
scroll to position [115, 0]
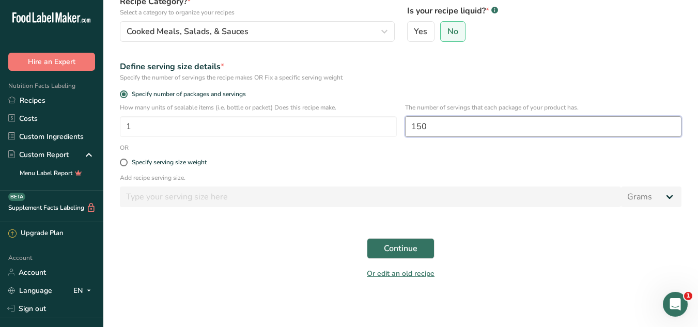
type input "150"
click at [590, 220] on form "Recipe name * Ham and Pea Salad Recipe code .a-a{fill:#347362;}.b-a{fill:#fff;}…" at bounding box center [401, 109] width 574 height 353
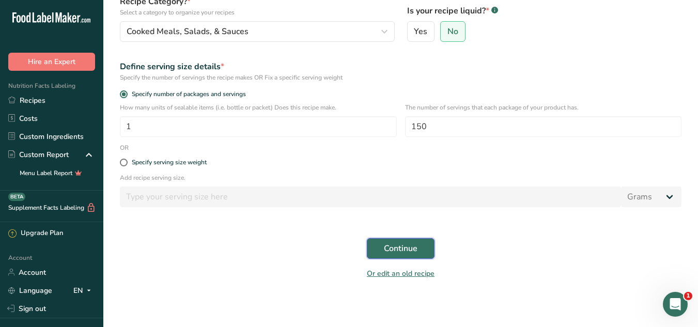
click at [413, 243] on span "Continue" at bounding box center [401, 248] width 34 height 12
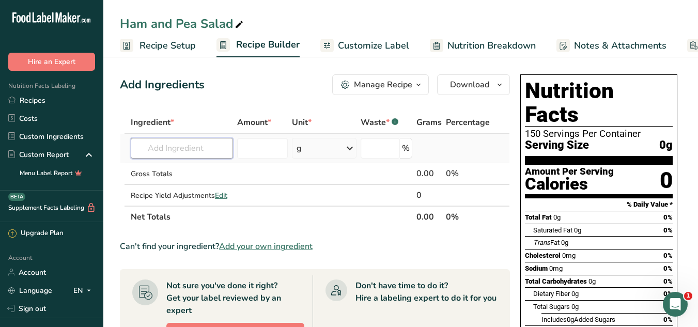
click at [190, 149] on input "text" at bounding box center [182, 148] width 102 height 21
click at [207, 152] on input "text" at bounding box center [182, 148] width 102 height 21
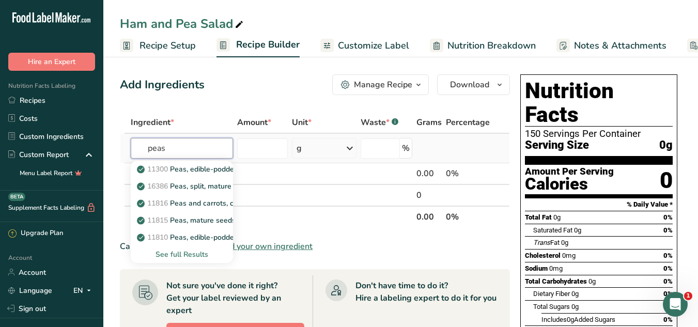
type input "peas"
click at [186, 257] on div "See full Results" at bounding box center [182, 254] width 86 height 11
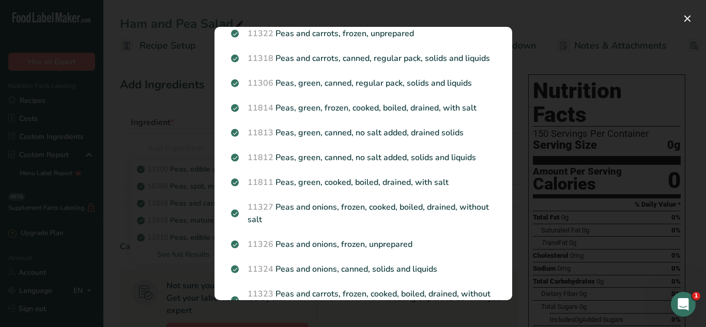
scroll to position [684, 0]
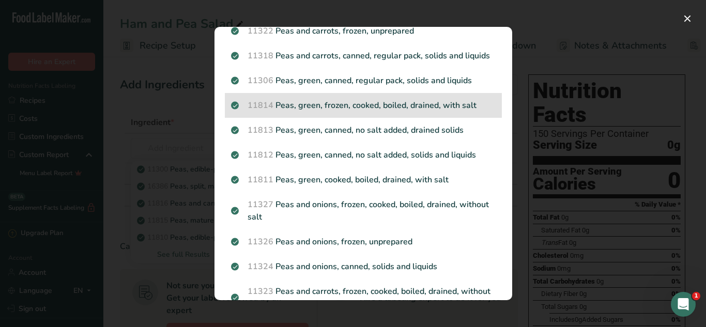
click at [450, 112] on p "11814 Peas, green, frozen, cooked, boiled, drained, with salt" at bounding box center [363, 105] width 265 height 12
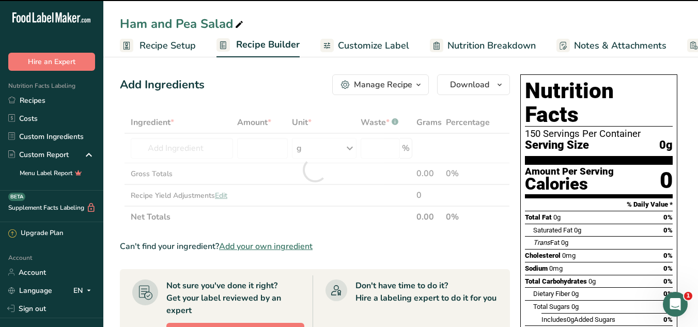
type input "0"
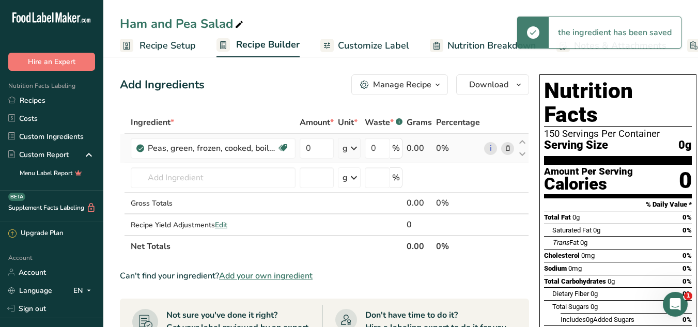
click at [357, 149] on icon at bounding box center [354, 148] width 12 height 19
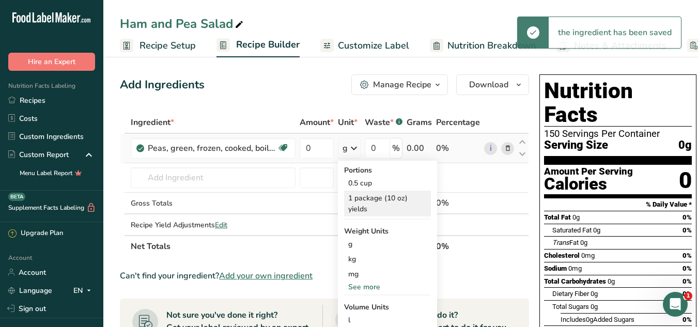
click at [372, 197] on div "1 package (10 oz) yields" at bounding box center [387, 204] width 87 height 26
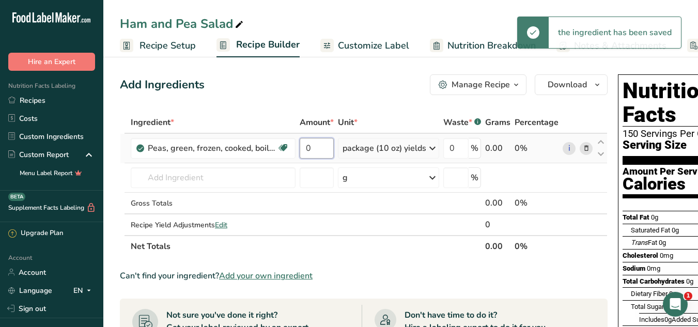
click at [312, 150] on input "0" at bounding box center [317, 148] width 34 height 21
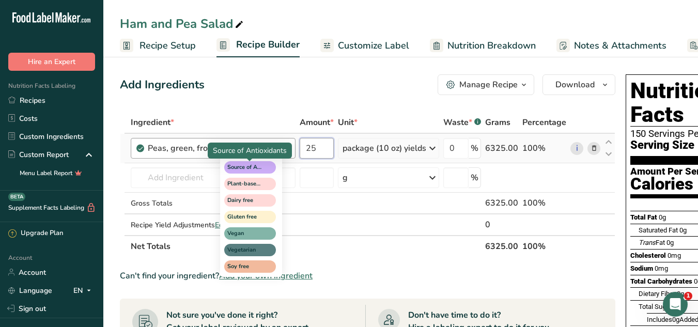
type input "25"
click at [257, 175] on div "Ingredient * Amount * Unit * Waste * .a-a{fill:#347362;}.b-a{fill:#fff;} Grams …" at bounding box center [368, 185] width 496 height 146
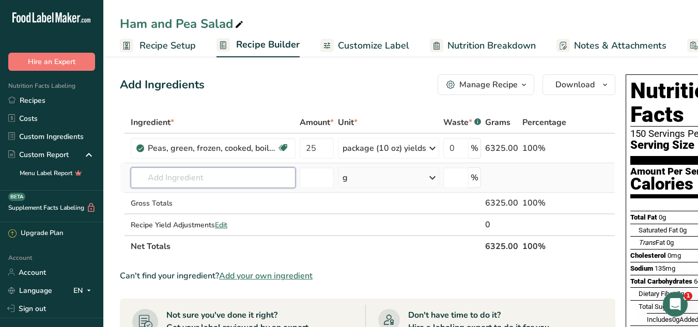
click at [203, 185] on input "text" at bounding box center [213, 177] width 165 height 21
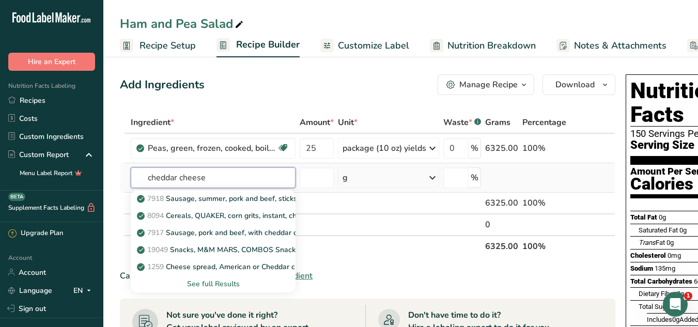
type input "cheddar cheese"
click at [220, 288] on div "See full Results" at bounding box center [213, 284] width 148 height 11
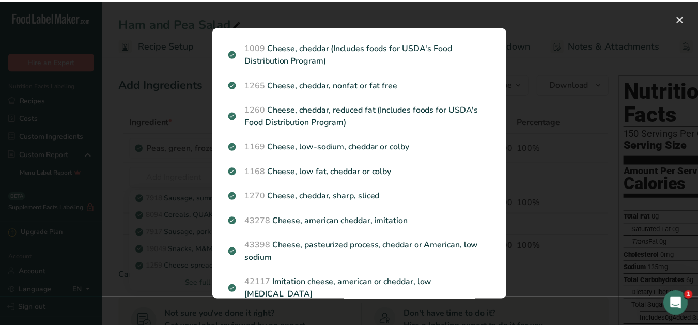
scroll to position [200, 0]
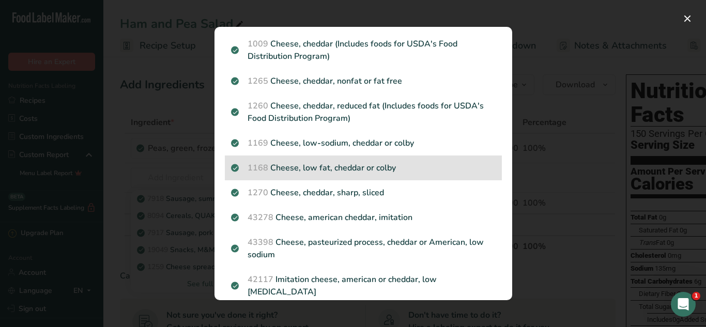
click at [385, 166] on p "1168 Cheese, low fat, cheddar or colby" at bounding box center [363, 168] width 265 height 12
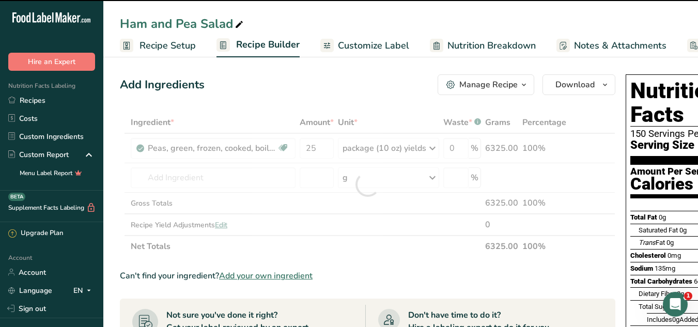
type input "0"
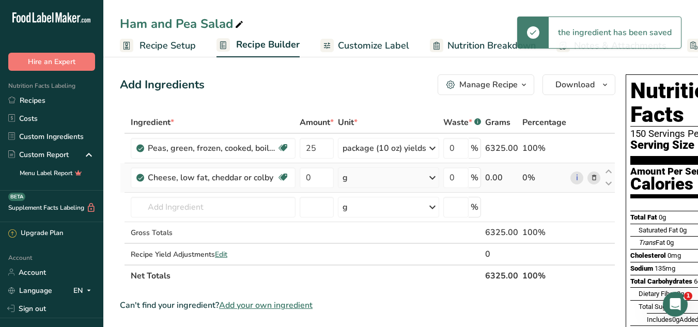
click at [379, 181] on div "g" at bounding box center [388, 177] width 101 height 21
click at [374, 267] on div "Portions 1 cup, diced 1 cup, shredded 1 oz See more Weight Units g kg mg See mo…" at bounding box center [387, 303] width 99 height 227
click at [373, 262] on div "Portions 1 cup, diced 1 cup, shredded 1 oz See more Weight Units g kg mg See mo…" at bounding box center [387, 303] width 99 height 227
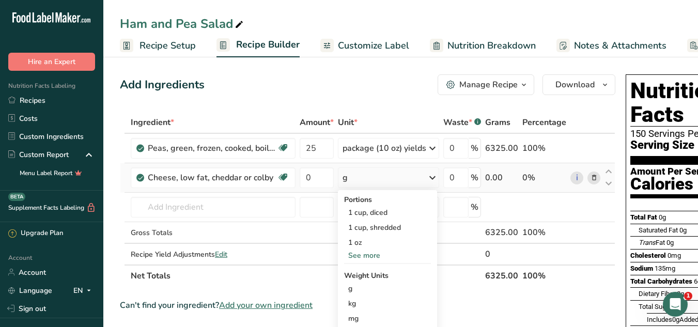
click at [371, 257] on div "See more" at bounding box center [387, 255] width 87 height 11
click at [377, 271] on div "1 slice (1 oz)" at bounding box center [387, 272] width 87 height 15
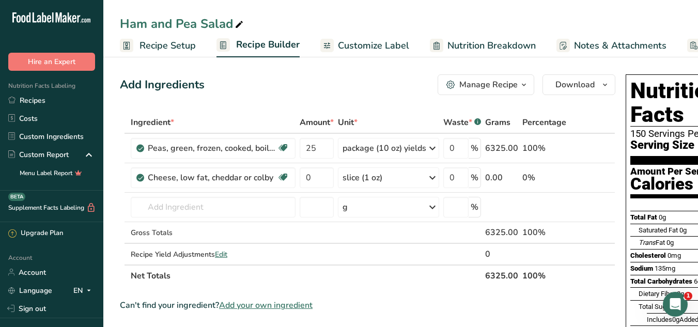
click at [312, 168] on input "0" at bounding box center [317, 177] width 34 height 21
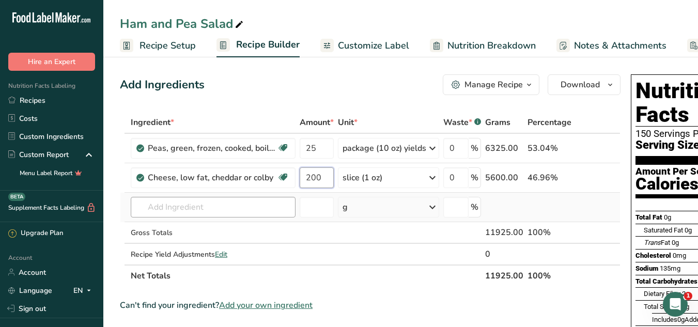
type input "200"
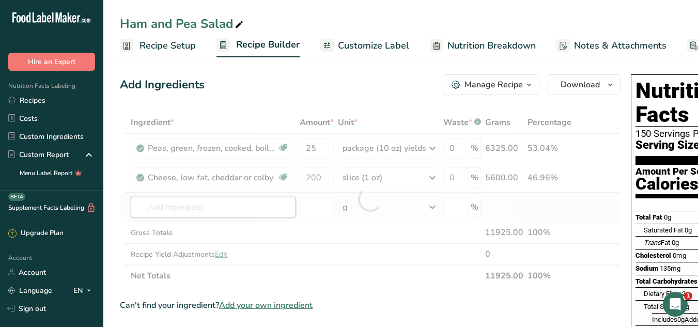
click at [206, 216] on div "Ingredient * Amount * Unit * Waste * .a-a{fill:#347362;}.b-a{fill:#fff;} Grams …" at bounding box center [370, 199] width 501 height 175
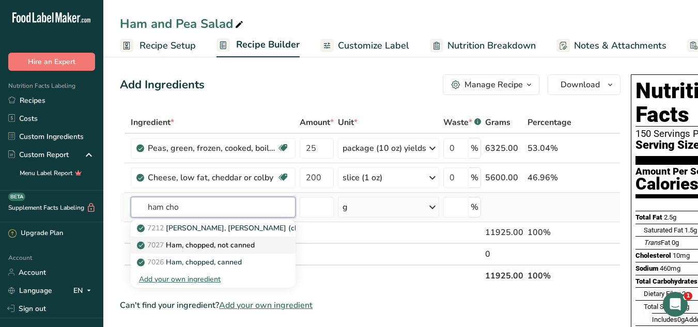
type input "ham cho"
click at [226, 241] on p "7027 Ham, chopped, not canned" at bounding box center [197, 245] width 116 height 11
type input "Ham, chopped, not canned"
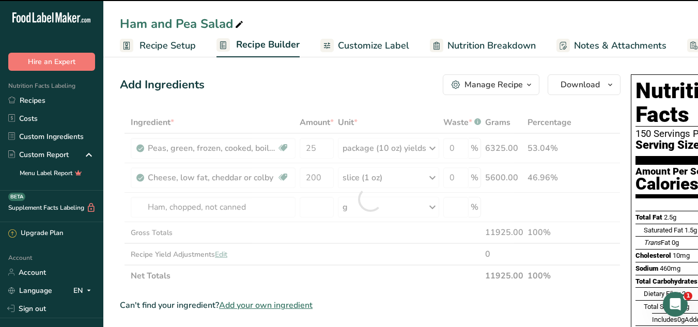
type input "0"
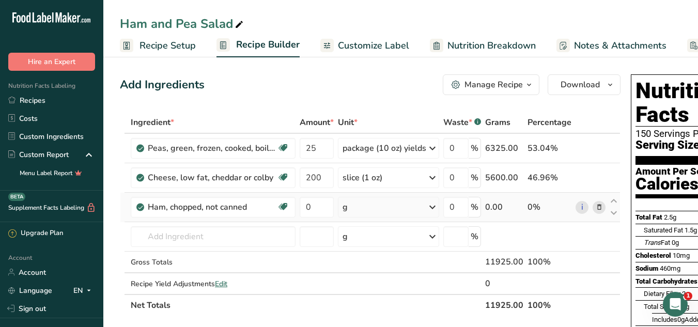
click at [384, 203] on div "g" at bounding box center [388, 207] width 101 height 21
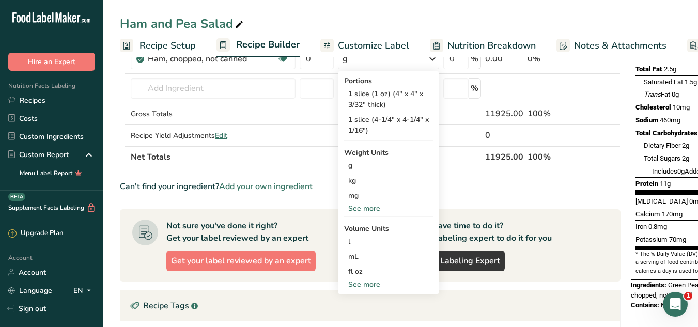
scroll to position [162, 0]
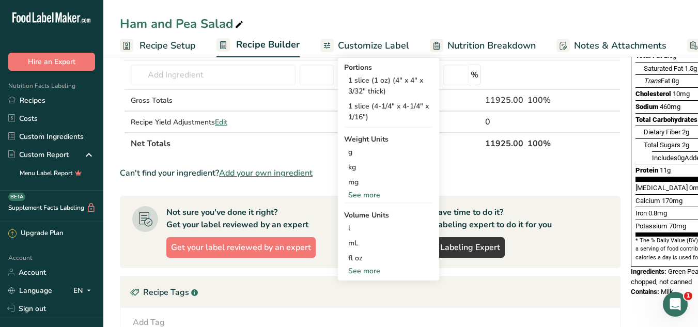
click at [376, 192] on div "See more" at bounding box center [388, 195] width 89 height 11
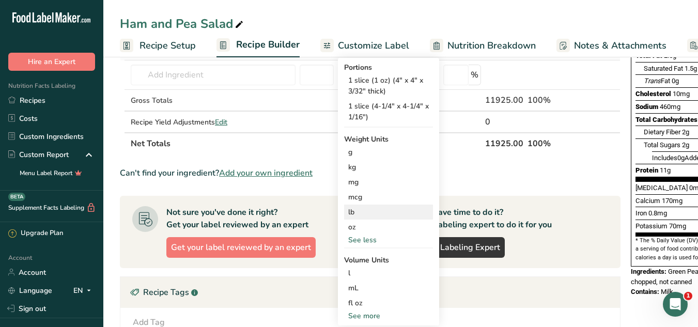
click at [360, 214] on div "lb" at bounding box center [388, 212] width 89 height 15
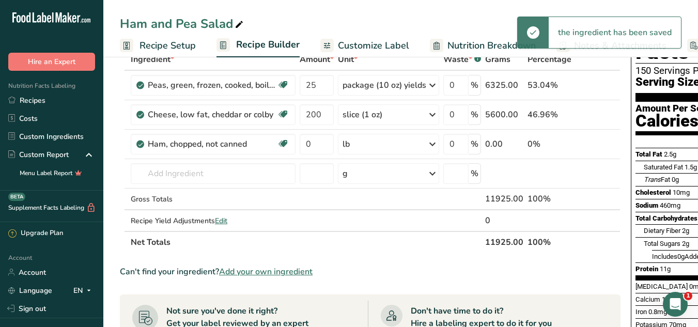
scroll to position [60, 0]
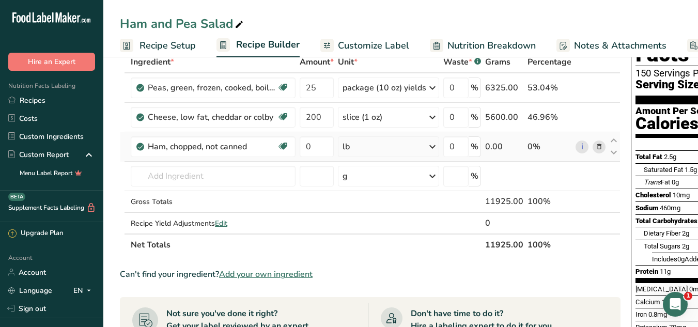
click at [359, 148] on div "lb" at bounding box center [388, 146] width 101 height 21
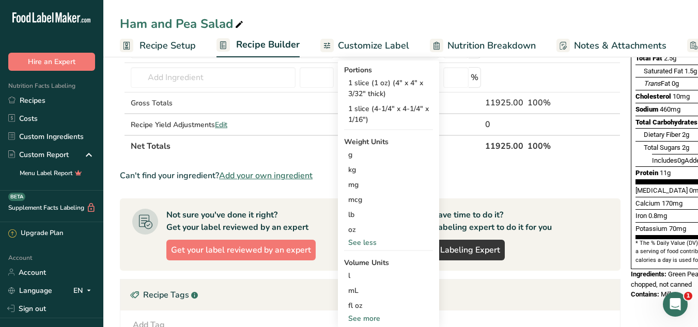
scroll to position [170, 0]
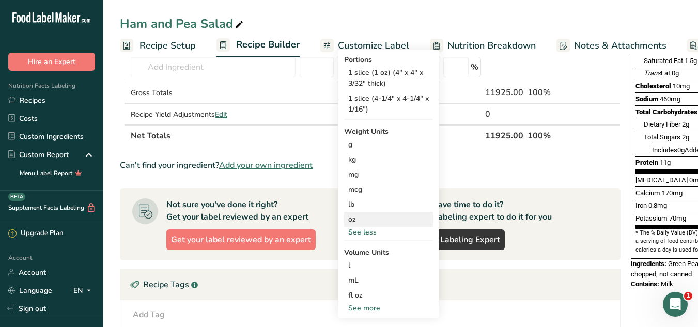
click at [358, 218] on div "oz" at bounding box center [388, 219] width 89 height 15
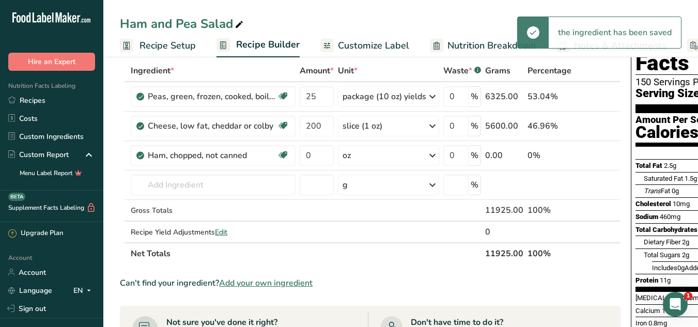
scroll to position [48, 0]
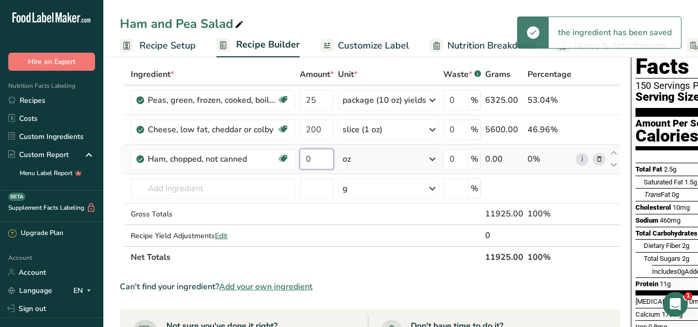
click at [316, 161] on input "0" at bounding box center [317, 159] width 34 height 21
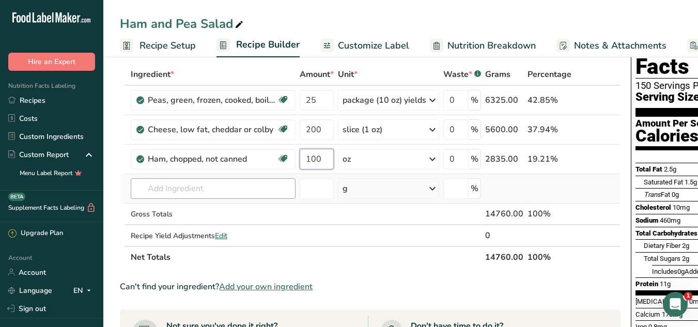
type input "100"
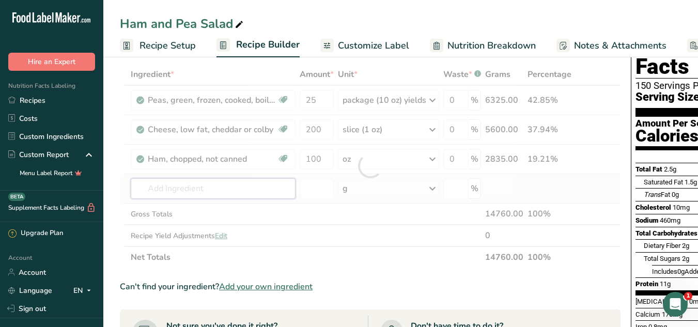
click at [157, 186] on div "Ingredient * Amount * Unit * Waste * .a-a{fill:#347362;}.b-a{fill:#fff;} Grams …" at bounding box center [370, 166] width 501 height 205
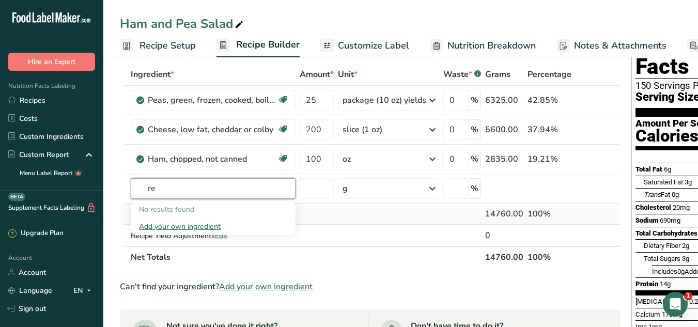
type input "r"
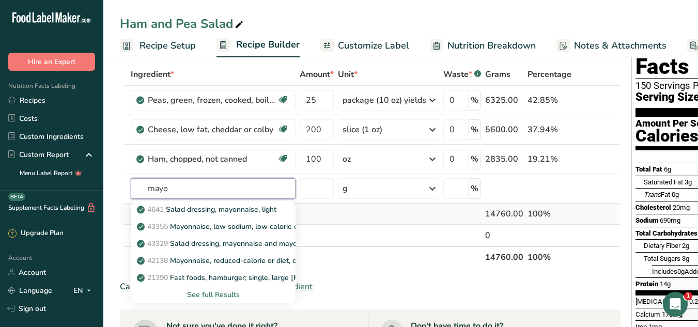
type input "mayo"
click at [189, 206] on p "4641 Salad dressing, mayonnaise, light" at bounding box center [208, 209] width 138 height 11
type input "Salad dressing, mayonnaise, light"
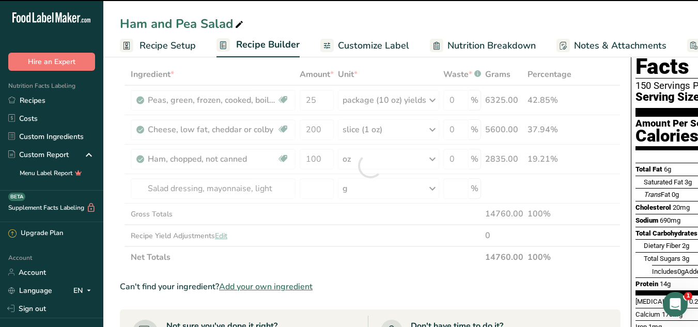
type input "0"
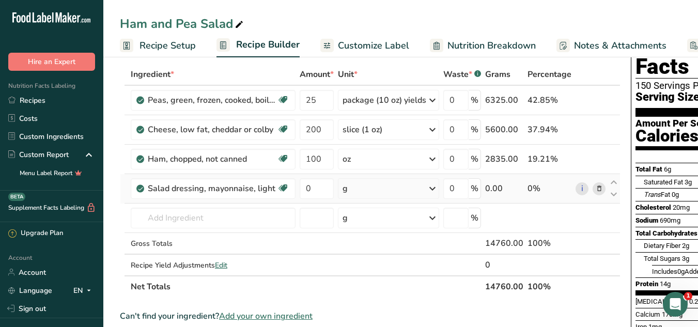
click at [385, 188] on div "g" at bounding box center [388, 188] width 101 height 21
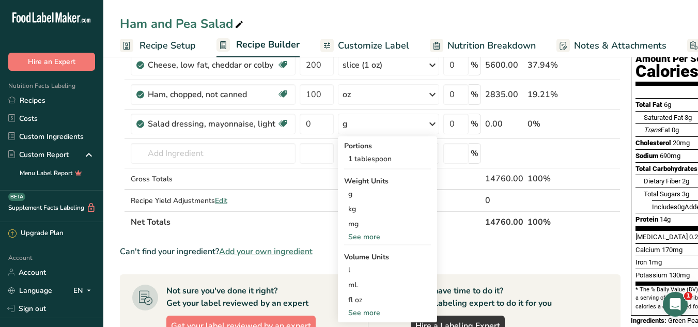
scroll to position [115, 0]
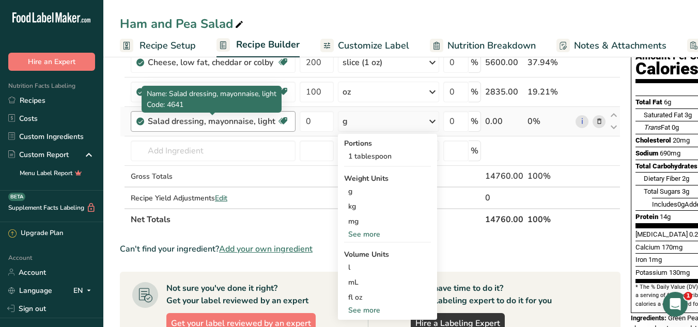
click at [263, 124] on div "Salad dressing, mayonnaise, light" at bounding box center [212, 121] width 129 height 12
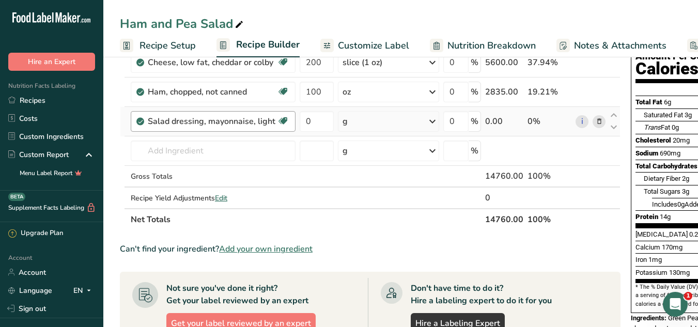
click at [263, 124] on div "Salad dressing, mayonnaise, light" at bounding box center [212, 121] width 129 height 12
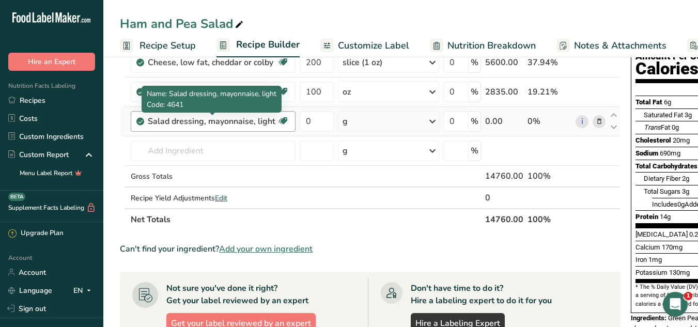
click at [263, 124] on div "Salad dressing, mayonnaise, light" at bounding box center [212, 121] width 129 height 12
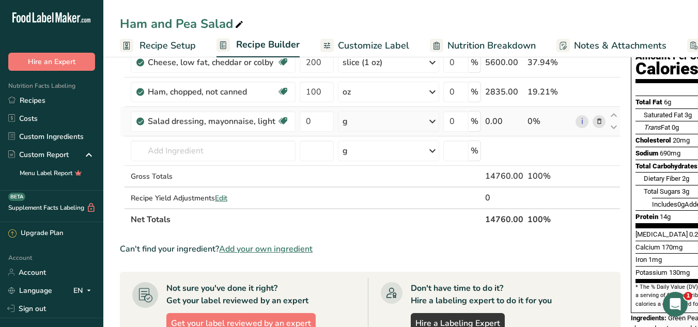
click at [599, 123] on icon at bounding box center [599, 121] width 7 height 11
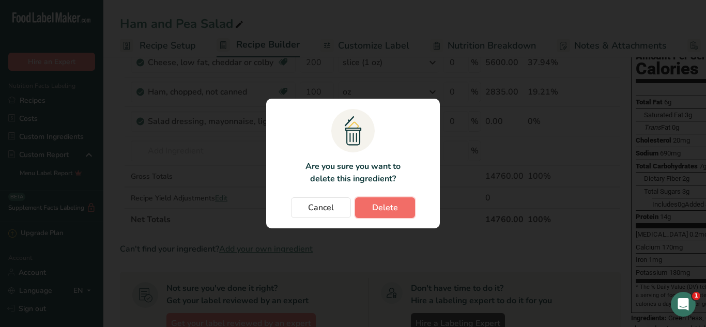
click at [374, 211] on span "Delete" at bounding box center [385, 208] width 26 height 12
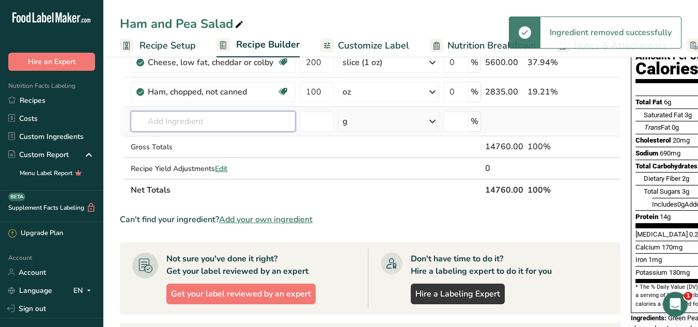
click at [232, 125] on input "text" at bounding box center [213, 121] width 165 height 21
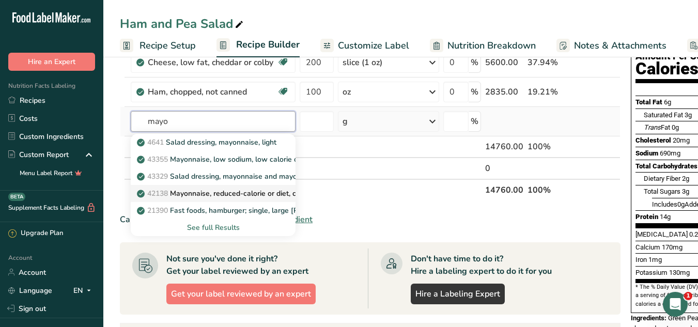
type input "mayo"
click at [229, 190] on p "42138 Mayonnaise, reduced-calorie or diet, [MEDICAL_DATA]-free" at bounding box center [242, 193] width 207 height 11
type input "Mayonnaise, reduced-calorie or diet, cholesterol-free"
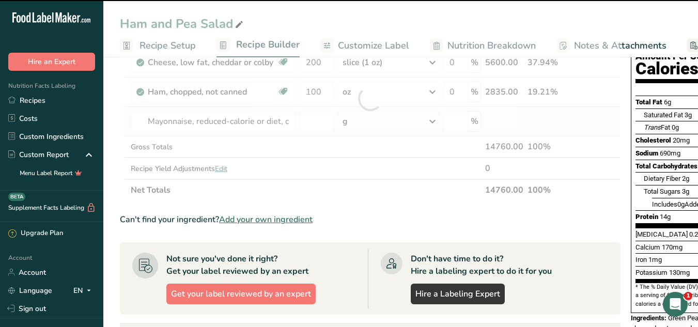
type input "0"
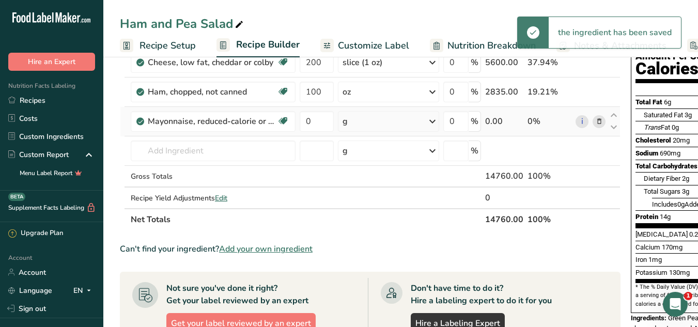
click at [340, 118] on div "g" at bounding box center [388, 121] width 101 height 21
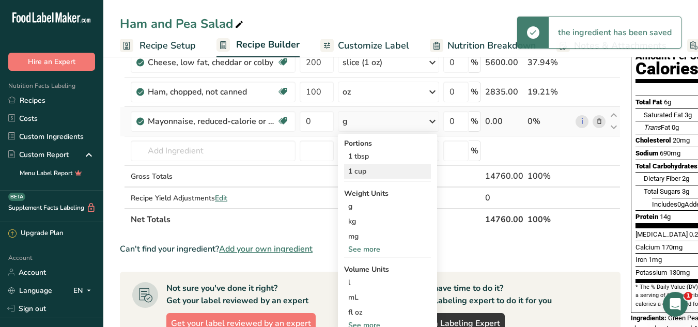
click at [365, 174] on div "1 cup" at bounding box center [387, 171] width 87 height 15
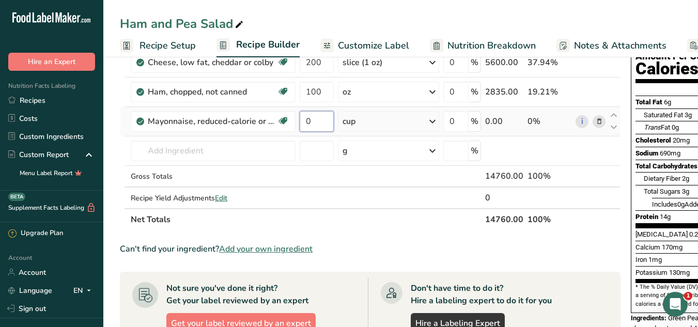
click at [320, 116] on input "0" at bounding box center [317, 121] width 34 height 21
type input "1"
type input "25"
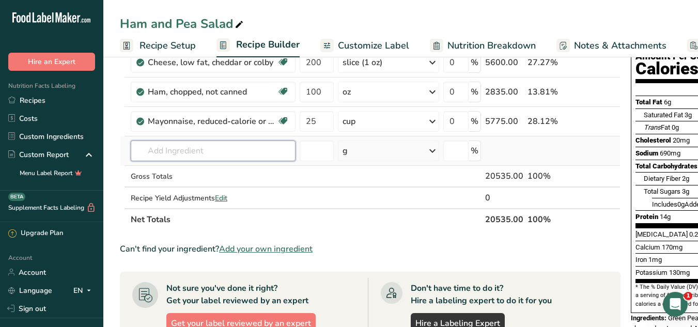
click at [201, 148] on div "Ingredient * Amount * Unit * Waste * .a-a{fill:#347362;}.b-a{fill:#fff;} Grams …" at bounding box center [370, 113] width 501 height 234
click at [218, 151] on input "text" at bounding box center [213, 151] width 165 height 21
type input "r"
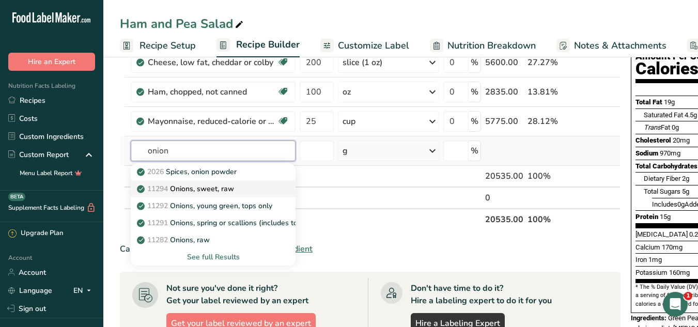
type input "onion"
click at [204, 190] on p "11294 Onions, sweet, raw" at bounding box center [186, 189] width 95 height 11
type input "Onions, sweet, raw"
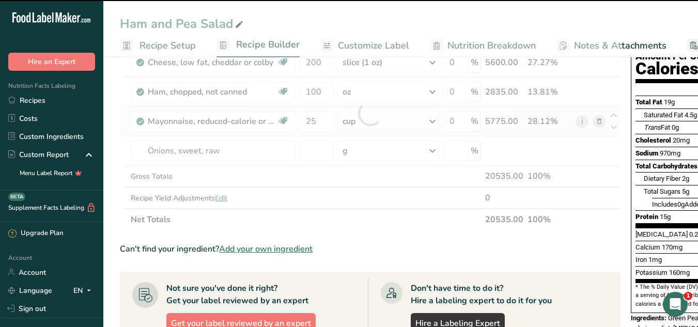
type input "0"
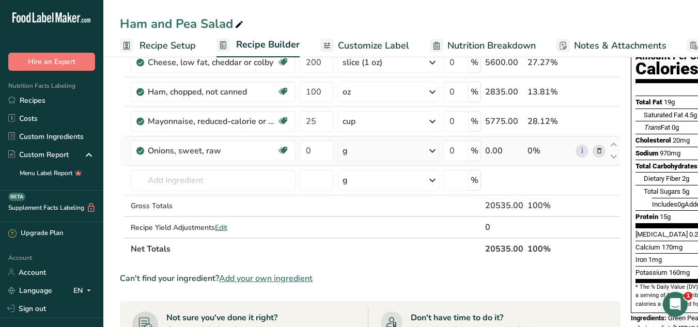
click at [394, 156] on div "g" at bounding box center [388, 151] width 101 height 21
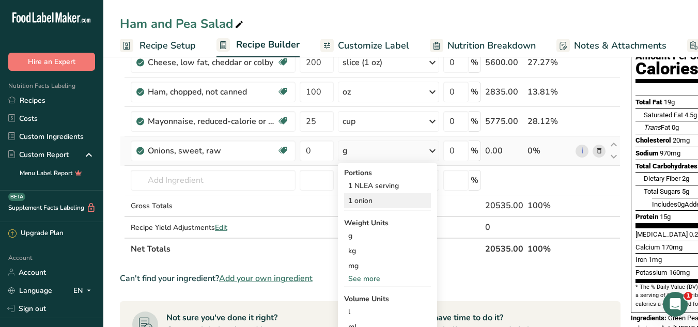
click at [364, 197] on div "1 onion" at bounding box center [387, 200] width 87 height 15
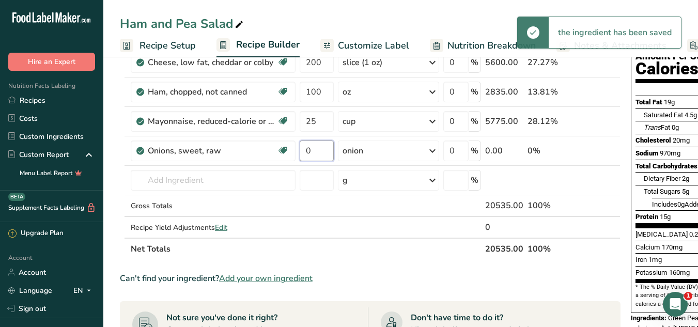
click at [313, 154] on input "0" at bounding box center [317, 151] width 34 height 21
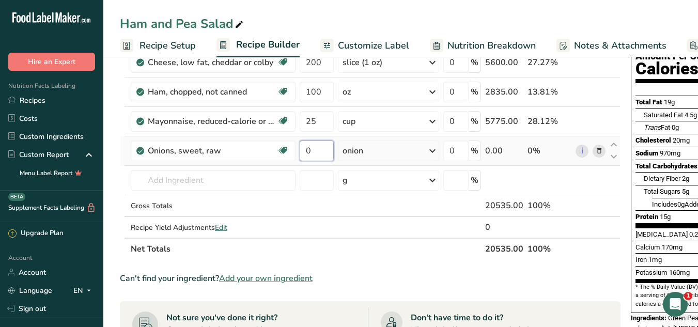
click at [322, 149] on input "0" at bounding box center [317, 151] width 34 height 21
type input "12"
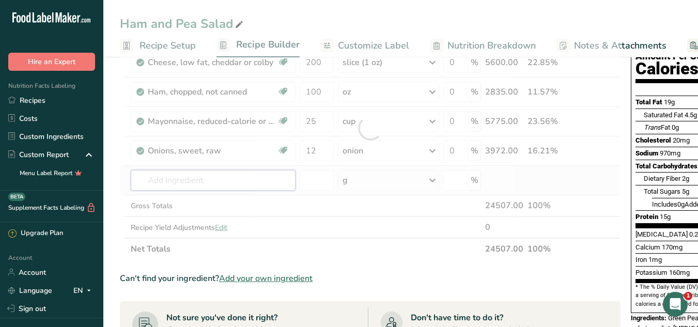
click at [232, 185] on div "Ingredient * Amount * Unit * Waste * .a-a{fill:#347362;}.b-a{fill:#fff;} Grams …" at bounding box center [370, 128] width 501 height 264
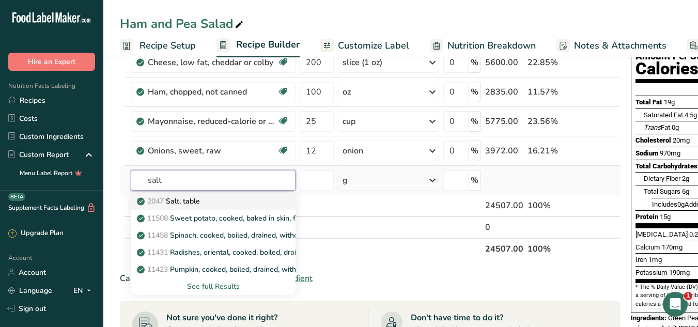
type input "salt"
click at [215, 200] on div "2047 Salt, table" at bounding box center [205, 201] width 132 height 11
type input "Salt, table"
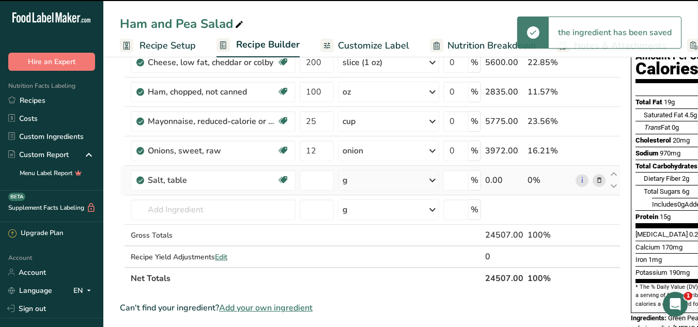
type input "0"
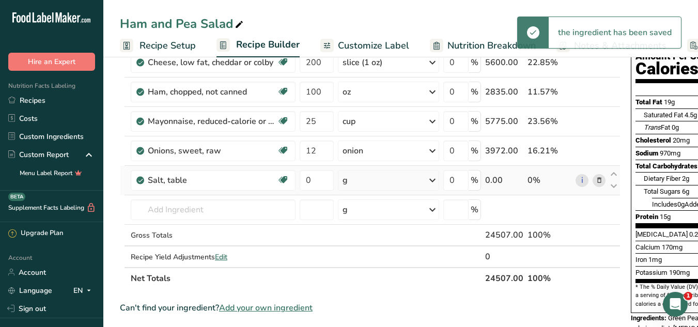
click at [375, 175] on div "g" at bounding box center [388, 180] width 101 height 21
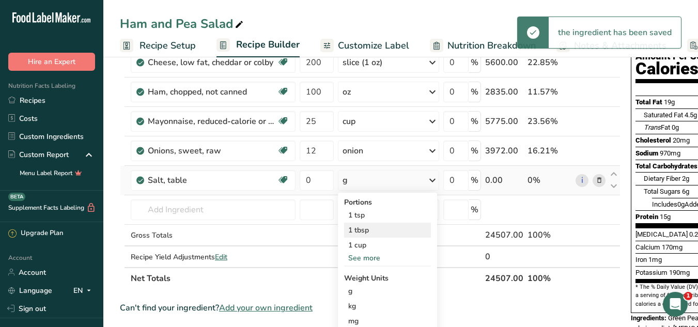
click at [375, 229] on div "1 tbsp" at bounding box center [387, 230] width 87 height 15
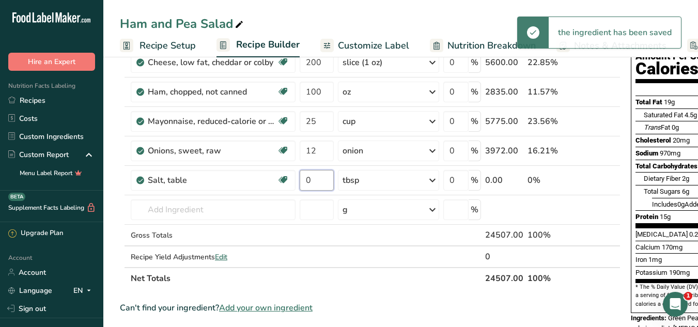
click at [320, 180] on input "0" at bounding box center [317, 180] width 34 height 21
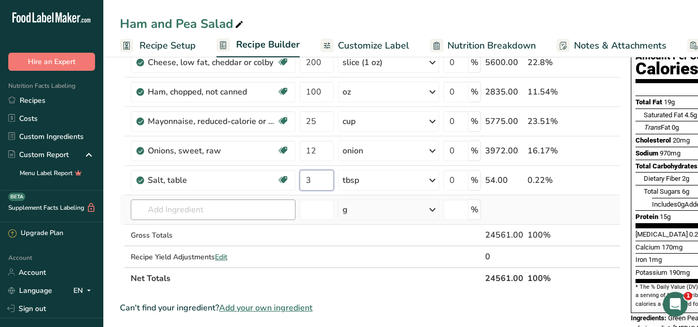
type input "3"
click at [196, 208] on div "Ingredient * Amount * Unit * Waste * .a-a{fill:#347362;}.b-a{fill:#fff;} Grams …" at bounding box center [370, 142] width 501 height 293
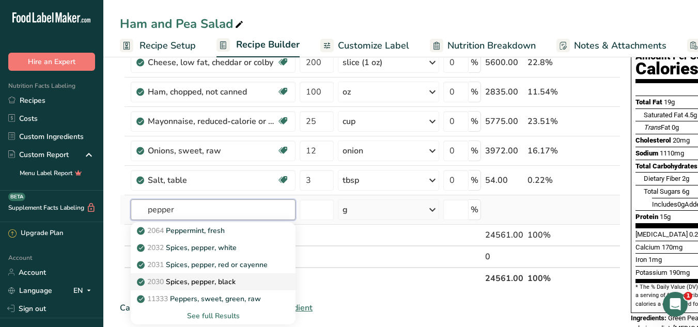
type input "pepper"
click at [192, 276] on link "2030 Spices, pepper, black" at bounding box center [213, 281] width 165 height 17
type input "Spices, pepper, black"
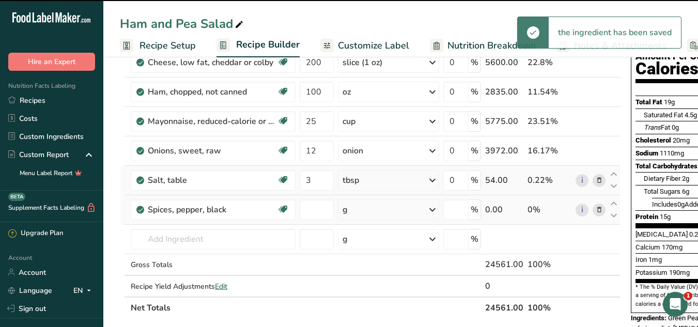
type input "0"
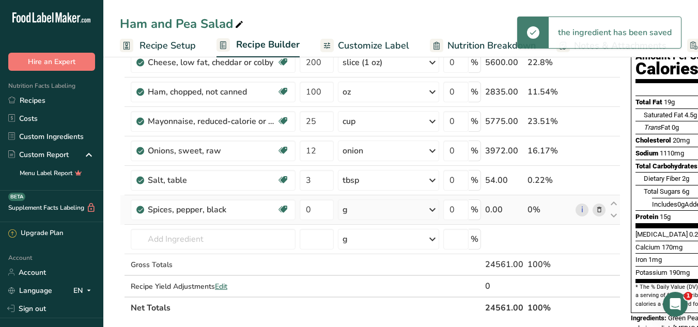
click at [367, 207] on div "g" at bounding box center [388, 210] width 101 height 21
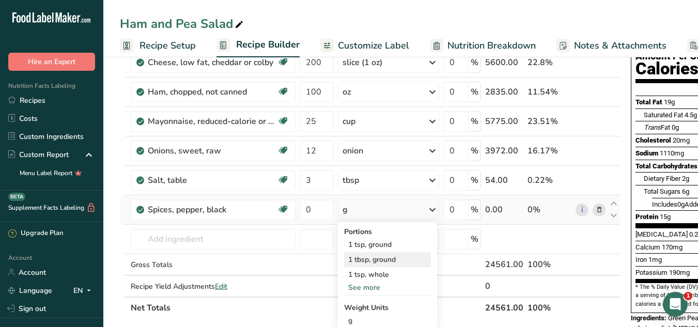
click at [369, 261] on div "1 tbsp, ground" at bounding box center [387, 259] width 87 height 15
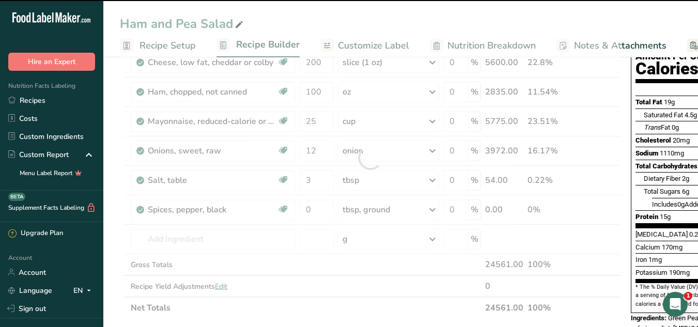
click at [318, 214] on div at bounding box center [370, 157] width 501 height 323
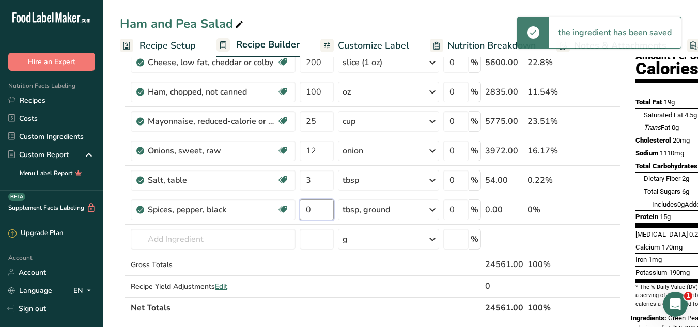
click at [318, 214] on input "0" at bounding box center [317, 210] width 34 height 21
type input "3"
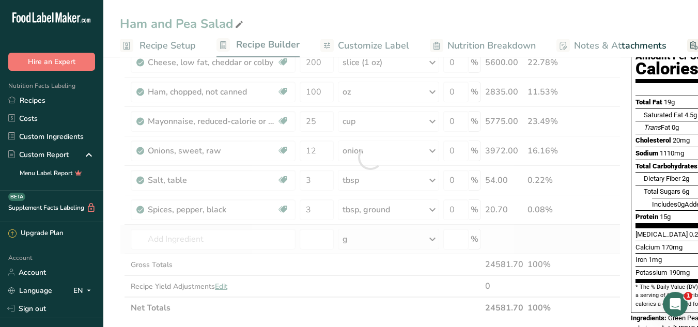
click at [581, 246] on div "Ingredient * Amount * Unit * Waste * .a-a{fill:#347362;}.b-a{fill:#fff;} Grams …" at bounding box center [370, 157] width 501 height 323
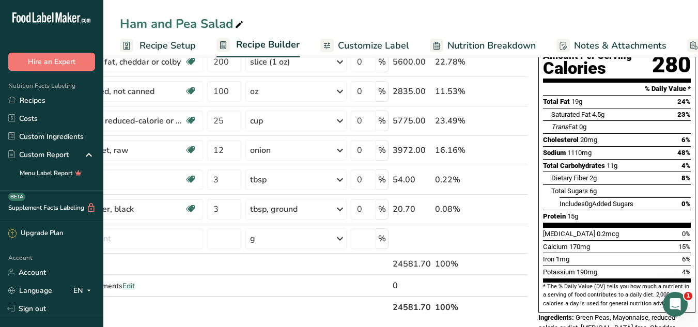
scroll to position [0, 0]
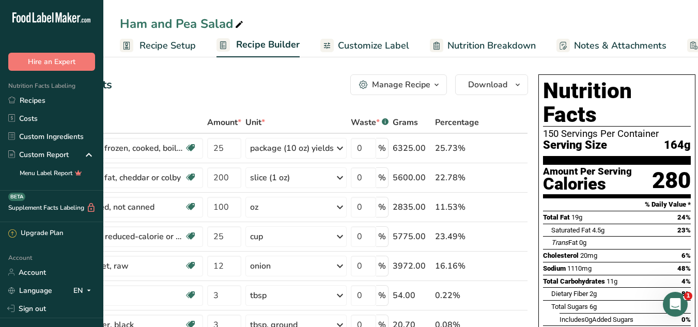
click at [408, 45] on ul "Recipe Setup Recipe Builder Customize Label Nutrition Breakdown Notes & Attachm…" at bounding box center [447, 45] width 688 height 24
click at [390, 48] on span "Customize Label" at bounding box center [373, 46] width 71 height 14
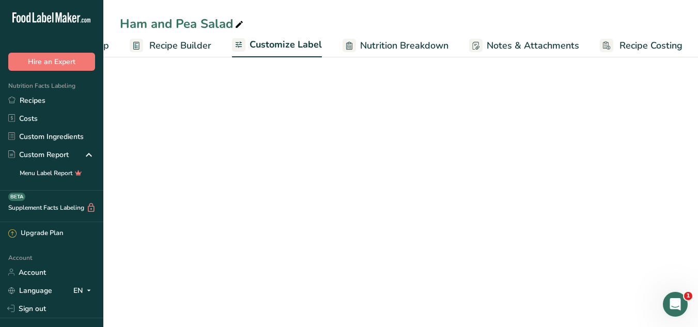
scroll to position [0, 88]
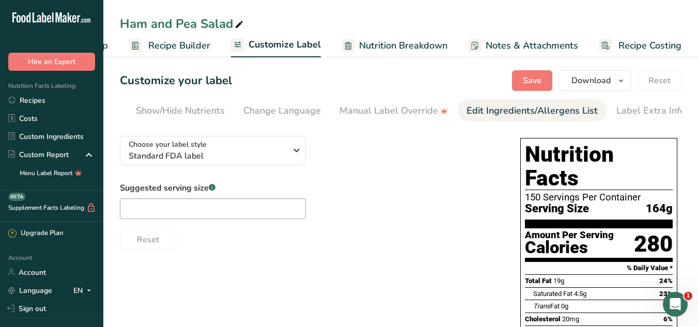
click at [507, 109] on div "Edit Ingredients/Allergens List" at bounding box center [532, 111] width 131 height 14
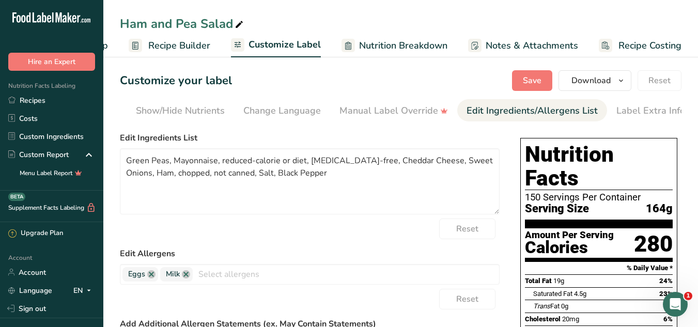
scroll to position [0, 202]
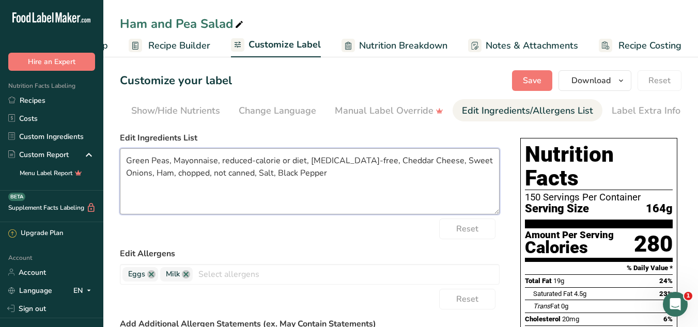
drag, startPoint x: 220, startPoint y: 166, endPoint x: 376, endPoint y: 163, distance: 155.6
click at [376, 163] on textarea "Green Peas, Mayonnaise, reduced-calorie or diet, [MEDICAL_DATA]-free, Cheddar C…" at bounding box center [310, 181] width 380 height 66
drag, startPoint x: 364, startPoint y: 163, endPoint x: 441, endPoint y: 165, distance: 77.1
click at [441, 165] on textarea "Green Peas, Mayonnaise, Cheddar Cheese, Sweet Onions, Ham, chopped, not canned,…" at bounding box center [310, 181] width 380 height 66
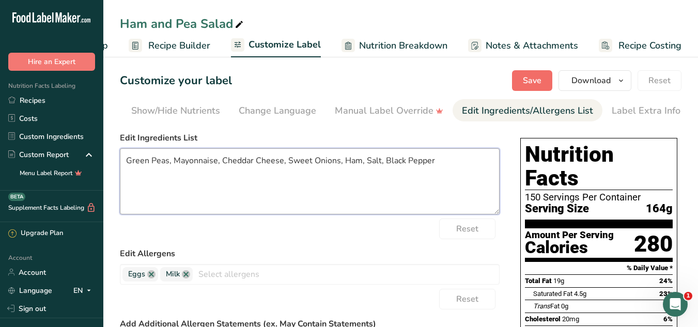
type textarea "Green Peas, Mayonnaise, Cheddar Cheese, Sweet Onions, Ham, Salt, Black Pepper"
click at [523, 86] on button "Save" at bounding box center [532, 80] width 40 height 21
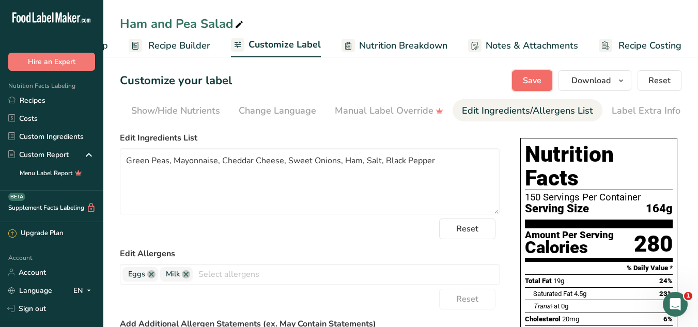
click at [523, 78] on button "Save" at bounding box center [532, 80] width 40 height 21
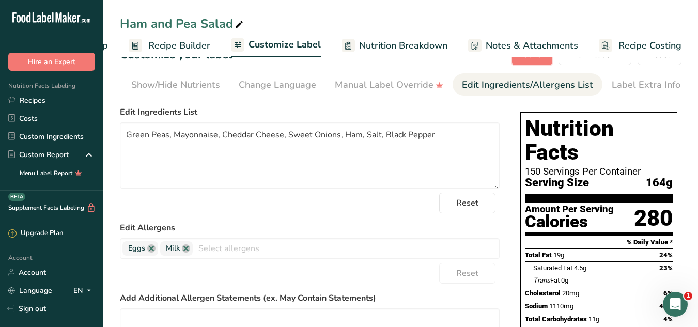
scroll to position [0, 0]
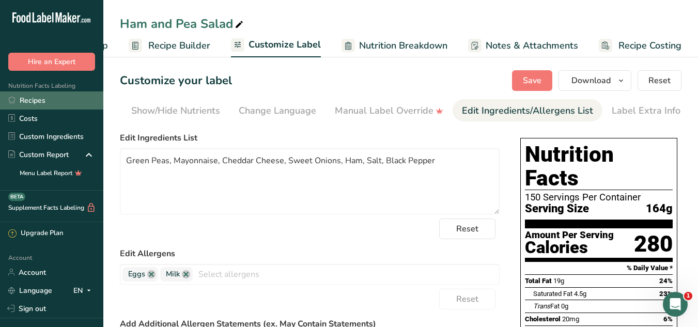
click at [44, 103] on link "Recipes" at bounding box center [51, 101] width 103 height 18
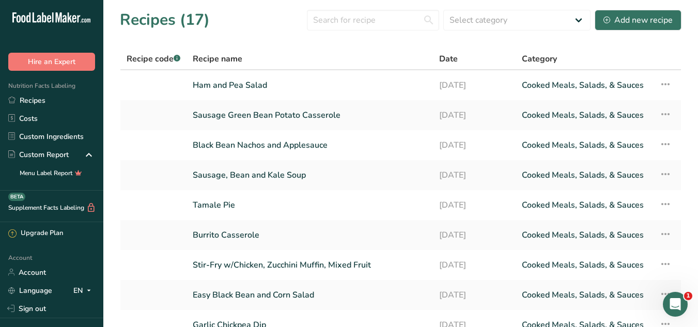
scroll to position [126, 0]
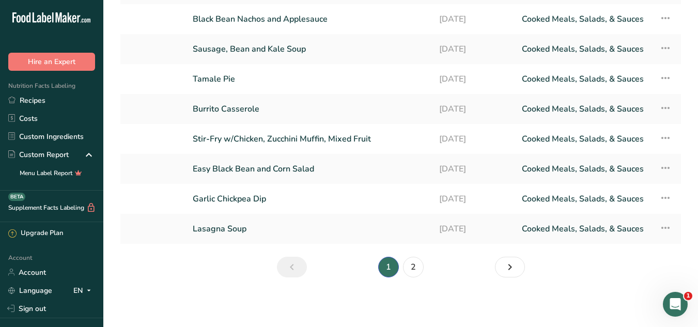
click at [570, 287] on section "Recipes (17) Select category All Baked Goods [GEOGRAPHIC_DATA] Confectionery Co…" at bounding box center [400, 84] width 595 height 420
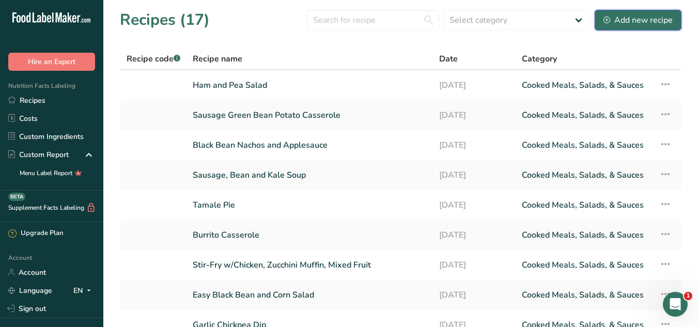
click at [656, 17] on div "Add new recipe" at bounding box center [638, 20] width 69 height 12
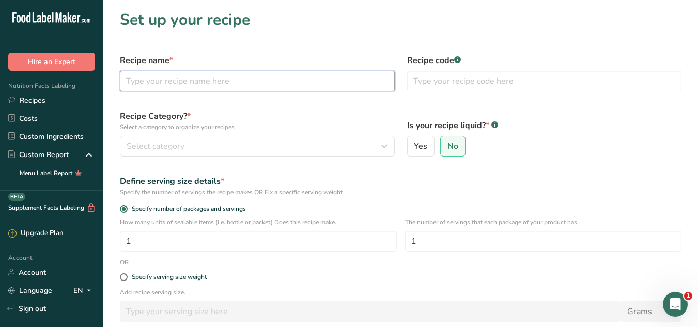
click at [192, 90] on input "text" at bounding box center [257, 81] width 275 height 21
type input "Easy White Chicken Chili"
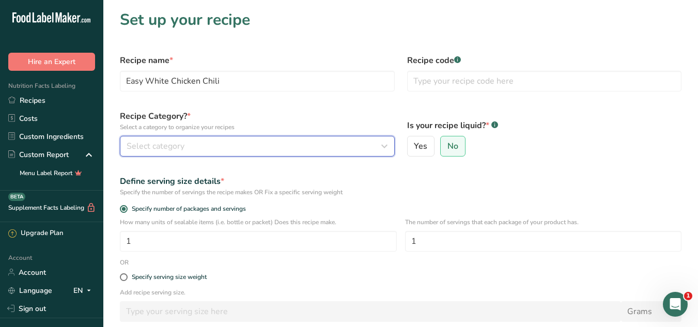
click at [246, 145] on div "Select category" at bounding box center [254, 146] width 255 height 12
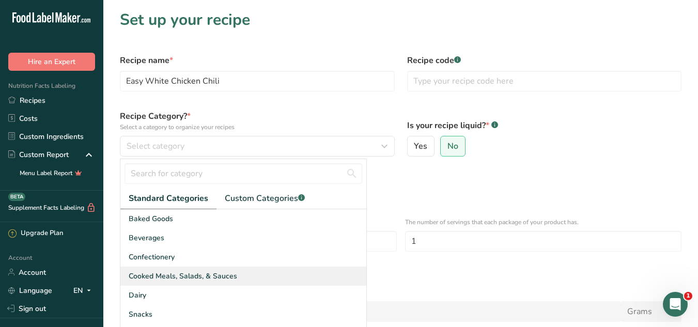
click at [185, 280] on span "Cooked Meals, Salads, & Sauces" at bounding box center [183, 276] width 109 height 11
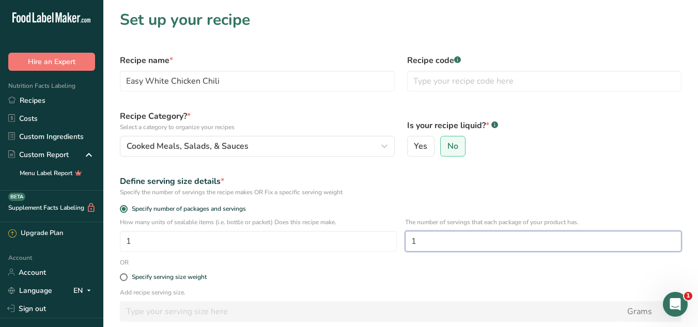
click at [491, 251] on input "1" at bounding box center [543, 241] width 277 height 21
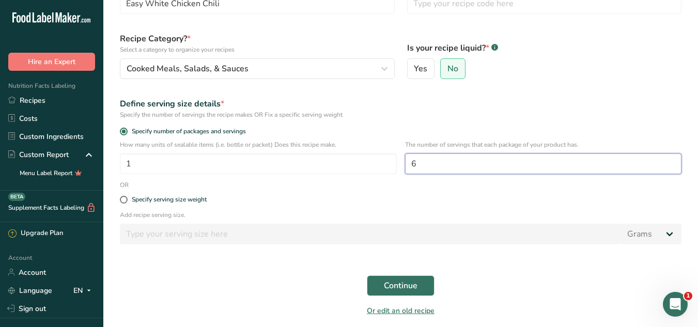
scroll to position [117, 0]
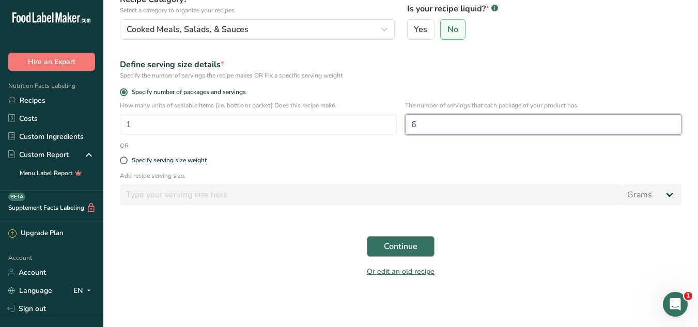
type input "6"
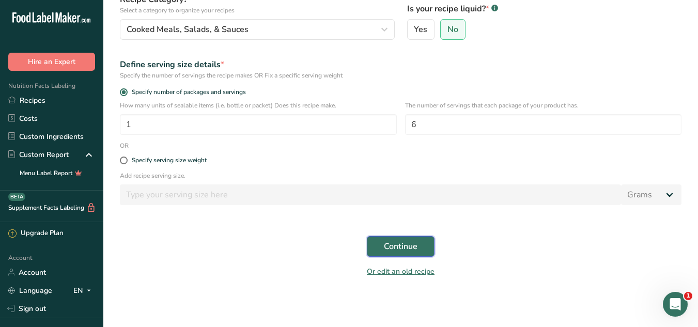
click at [398, 242] on span "Continue" at bounding box center [401, 246] width 34 height 12
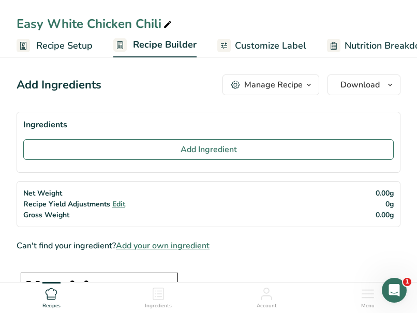
click at [159, 121] on div "Ingredients" at bounding box center [208, 124] width 370 height 12
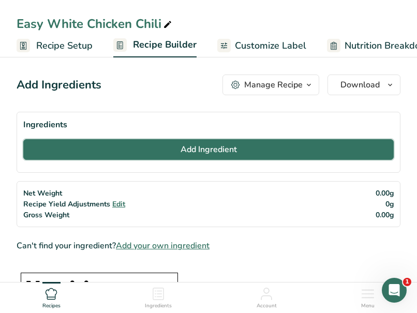
click at [148, 154] on button "Add Ingredient" at bounding box center [208, 149] width 370 height 21
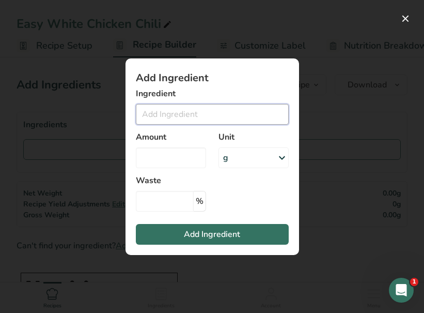
click at [162, 112] on input "Add ingredient modal" at bounding box center [212, 114] width 153 height 21
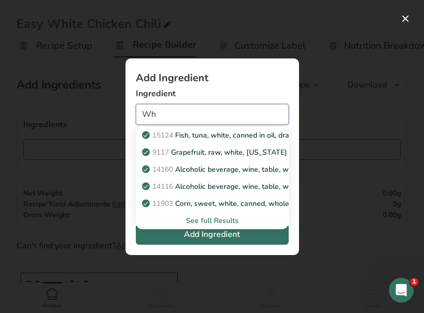
type input "W"
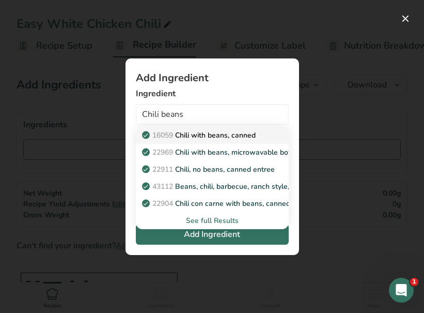
click at [177, 133] on p "16059 Chili with beans, canned" at bounding box center [200, 135] width 112 height 11
type input "Chili with beans, canned"
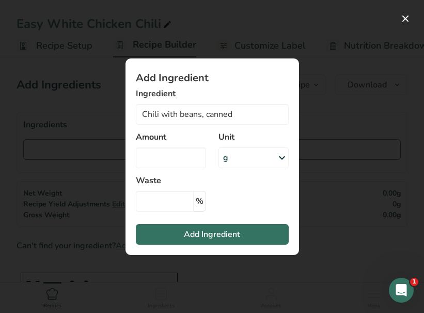
click at [241, 162] on div "g" at bounding box center [254, 157] width 70 height 21
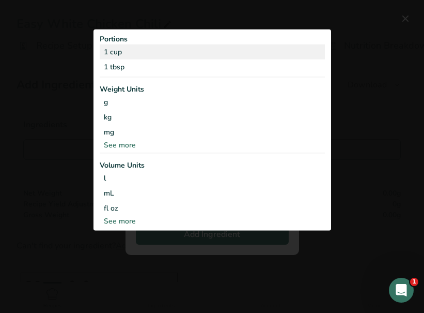
click at [117, 48] on div "1 cup" at bounding box center [212, 51] width 225 height 15
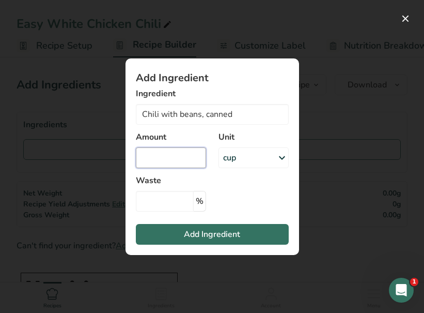
click at [149, 167] on input "Add ingredient modal" at bounding box center [171, 157] width 70 height 21
type input "4"
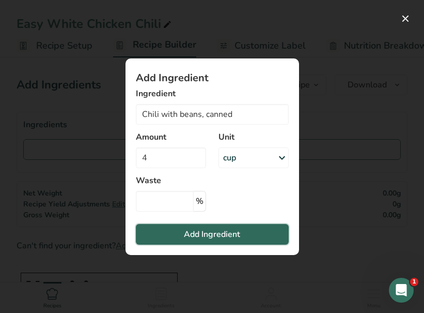
click at [175, 231] on button "Add Ingredient" at bounding box center [212, 234] width 153 height 21
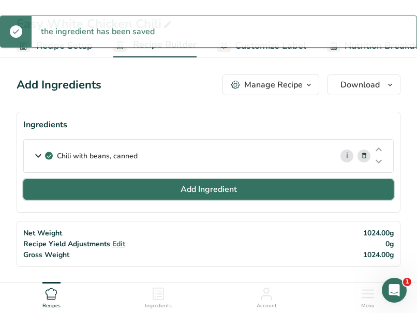
click at [176, 193] on button "Add Ingredient" at bounding box center [208, 189] width 370 height 21
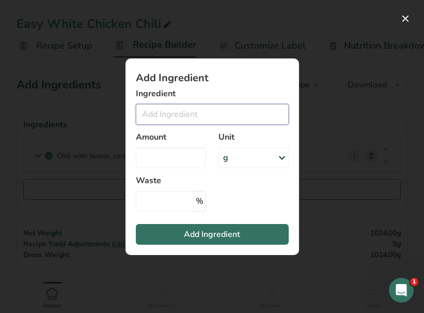
click at [172, 117] on input "Add ingredient modal" at bounding box center [212, 114] width 153 height 21
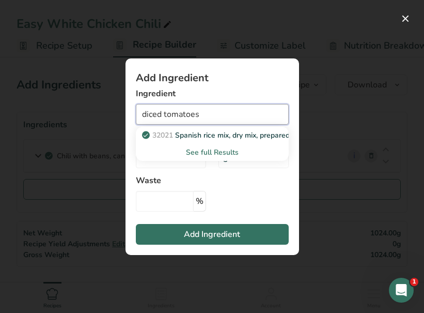
click at [155, 117] on input "diced tomatoes" at bounding box center [212, 114] width 153 height 21
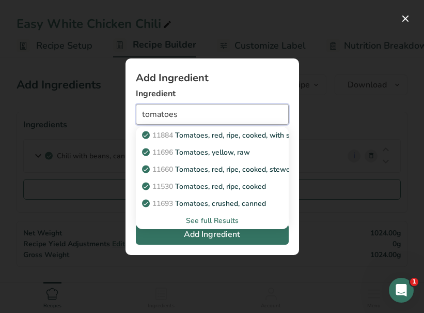
click at [192, 118] on input "tomatoes" at bounding box center [212, 114] width 153 height 21
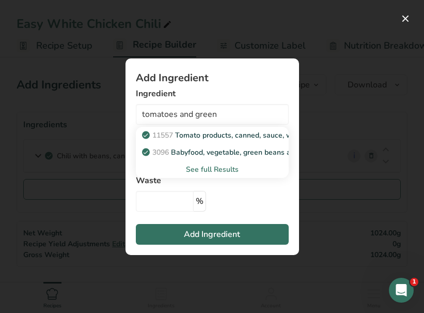
click at [206, 171] on div "See full Results" at bounding box center [212, 169] width 136 height 11
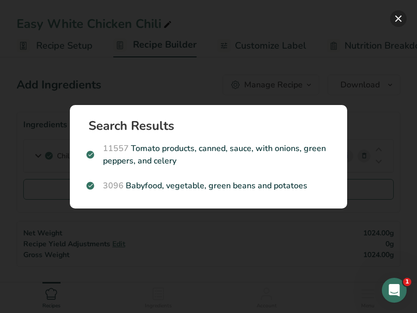
click at [400, 20] on button "Search results modal" at bounding box center [398, 18] width 17 height 17
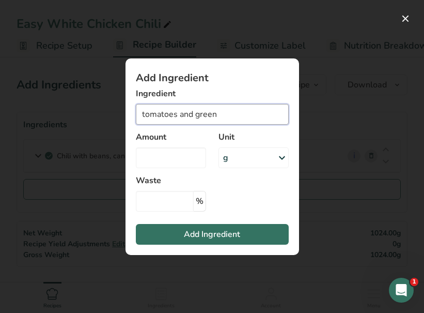
click at [183, 116] on input "tomatoes and green" at bounding box center [212, 114] width 153 height 21
click at [228, 111] on input "tomatoes and green" at bounding box center [212, 114] width 153 height 21
click at [212, 118] on input "tomatoes and green" at bounding box center [212, 114] width 153 height 21
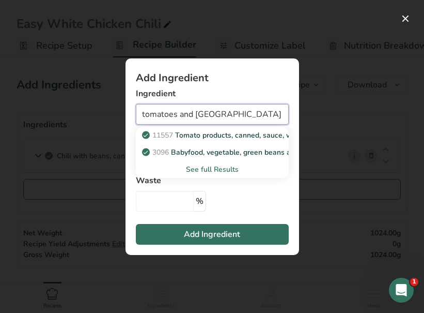
type input "tomatoes and [PERSON_NAME]"
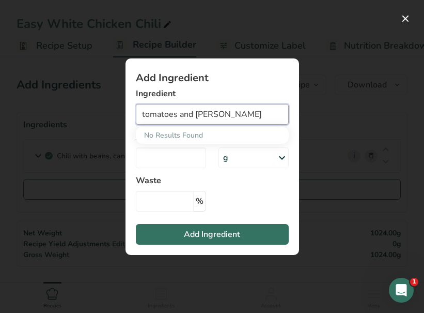
click at [151, 118] on input "tomatoes and [PERSON_NAME]" at bounding box center [212, 114] width 153 height 21
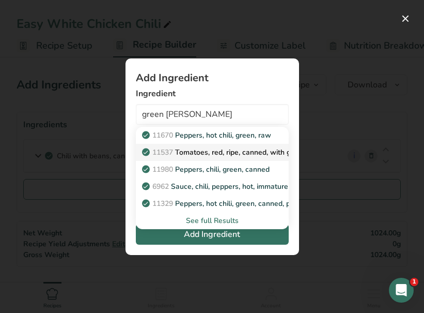
click at [210, 153] on p "11537 Tomatoes, red, ripe, canned, with green chilies" at bounding box center [236, 152] width 185 height 11
type input "Tomatoes, red, ripe, canned, with green chilies"
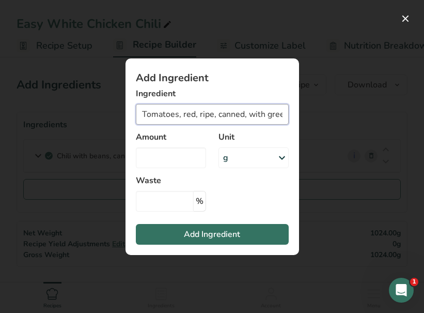
click at [214, 118] on input "Tomatoes, red, ripe, canned, with green chilies" at bounding box center [212, 114] width 153 height 21
click at [246, 155] on div "g" at bounding box center [254, 157] width 70 height 21
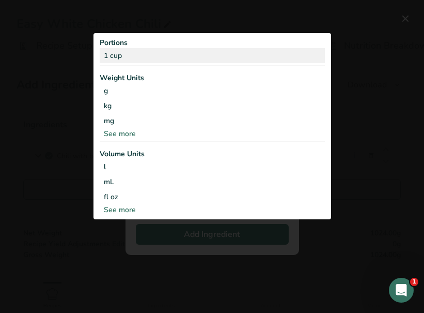
click at [134, 53] on div "1 cup" at bounding box center [212, 55] width 225 height 15
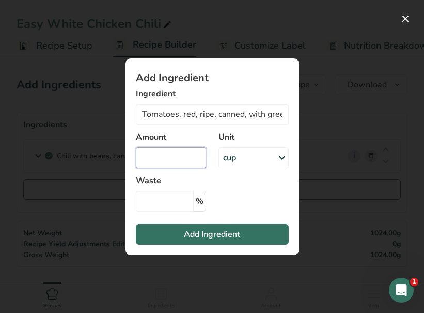
click at [181, 160] on input "Add ingredient modal" at bounding box center [171, 157] width 70 height 21
type input "1.25"
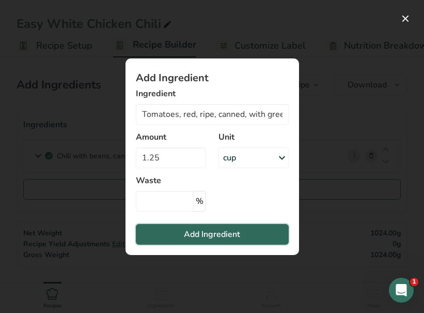
click at [182, 240] on button "Add Ingredient" at bounding box center [212, 234] width 153 height 21
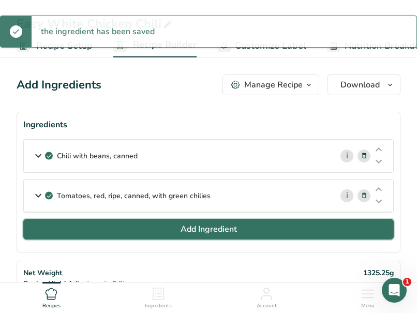
click at [178, 234] on button "Add Ingredient" at bounding box center [208, 229] width 370 height 21
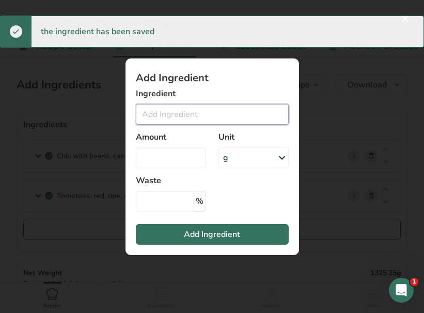
click at [185, 107] on input "Add ingredient modal" at bounding box center [212, 114] width 153 height 21
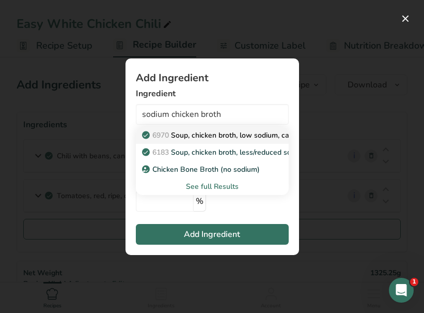
click at [207, 134] on p "6970 Soup, chicken broth, low sodium, canned" at bounding box center [225, 135] width 162 height 11
type input "Soup, chicken broth, low sodium, canned"
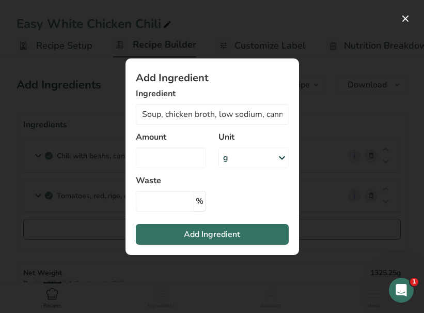
click at [239, 157] on div "g" at bounding box center [254, 157] width 70 height 21
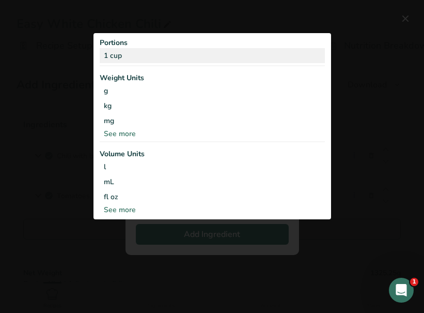
click at [126, 50] on div "1 cup" at bounding box center [212, 55] width 225 height 15
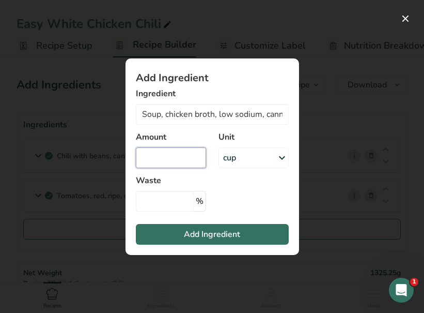
click at [154, 154] on input "Add ingredient modal" at bounding box center [171, 157] width 70 height 21
type input "1.75"
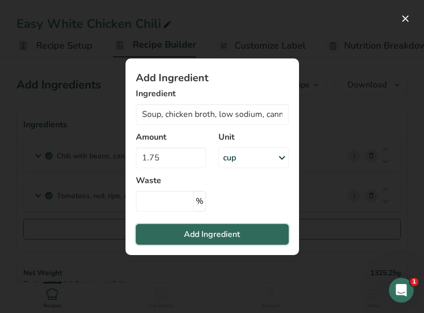
click at [167, 231] on button "Add Ingredient" at bounding box center [212, 234] width 153 height 21
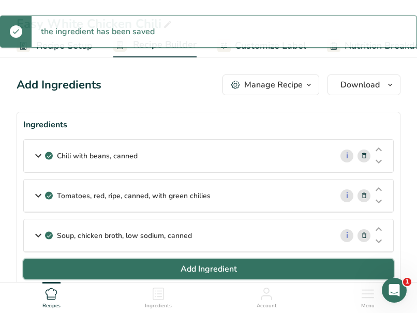
click at [152, 264] on button "Add Ingredient" at bounding box center [208, 268] width 370 height 21
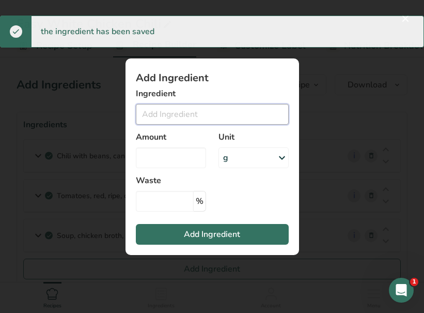
click at [150, 119] on input "Add ingredient modal" at bounding box center [212, 114] width 153 height 21
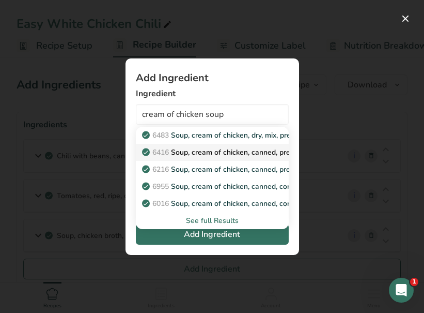
click at [182, 149] on p "6416 Soup, cream of chicken, canned, prepared with equal volume water" at bounding box center [269, 152] width 251 height 11
type input "Soup, cream of chicken, canned, prepared with equal volume water"
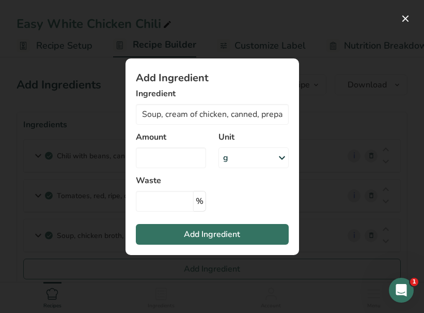
click at [249, 157] on div "g" at bounding box center [254, 157] width 70 height 21
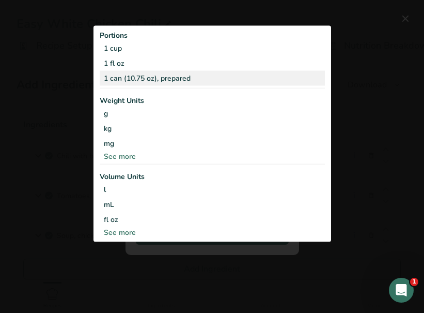
click at [135, 75] on div "1 can (10.75 oz), prepared" at bounding box center [212, 78] width 225 height 15
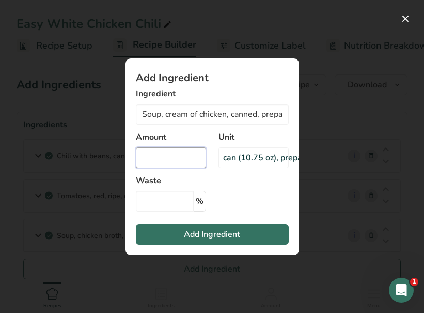
click at [170, 158] on input "Add ingredient modal" at bounding box center [171, 157] width 70 height 21
type input "1"
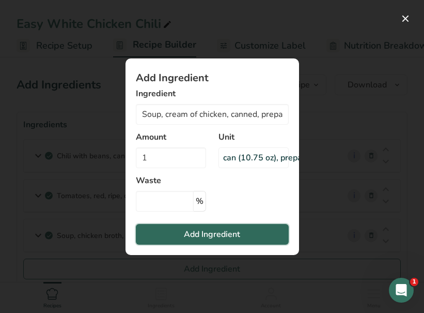
click at [175, 224] on button "Add Ingredient" at bounding box center [212, 234] width 153 height 21
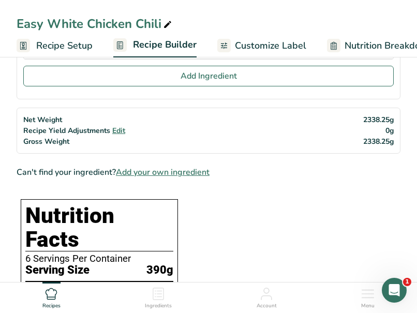
scroll to position [105, 0]
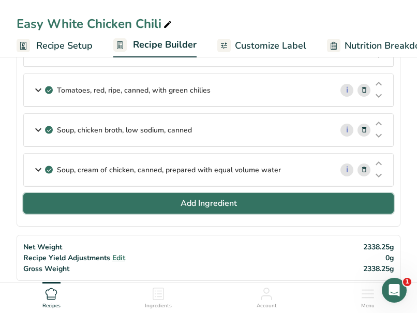
click at [216, 207] on span "Add Ingredient" at bounding box center [208, 203] width 56 height 12
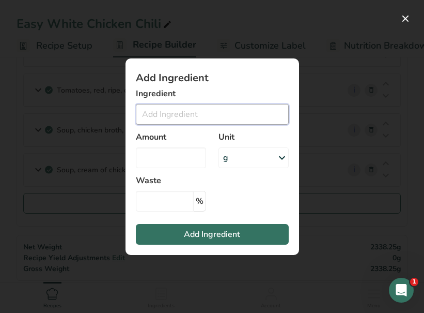
click at [173, 110] on input "Add ingredient modal" at bounding box center [212, 114] width 153 height 21
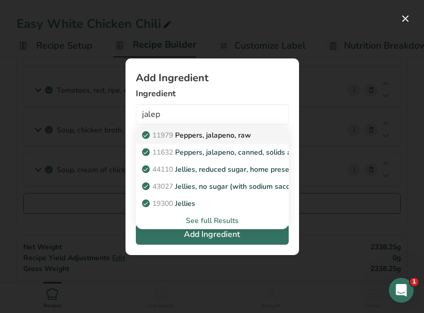
click at [185, 140] on p "11979 [PERSON_NAME], jalapeno, raw" at bounding box center [197, 135] width 107 height 11
type input "Peppers, jalapeno, raw"
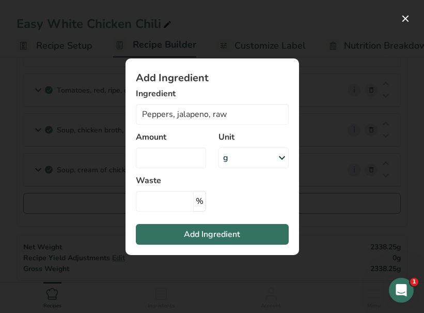
click at [241, 160] on div "g" at bounding box center [254, 157] width 70 height 21
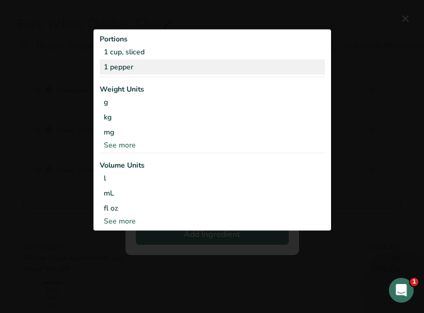
click at [125, 63] on div "1 pepper" at bounding box center [212, 66] width 225 height 15
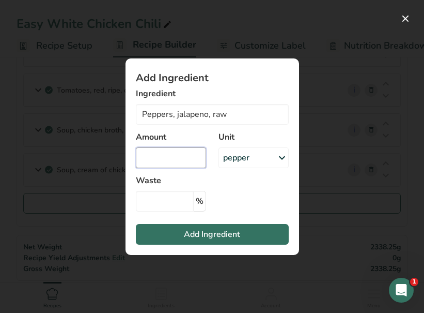
click at [181, 157] on input "Add ingredient modal" at bounding box center [171, 157] width 70 height 21
type input "2"
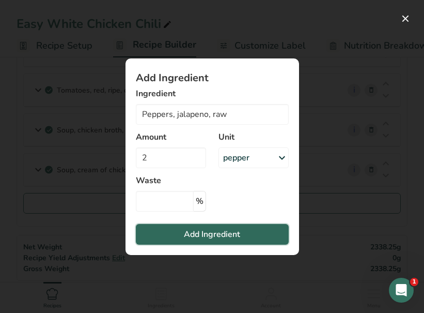
click at [192, 234] on span "Add Ingredient" at bounding box center [212, 234] width 56 height 12
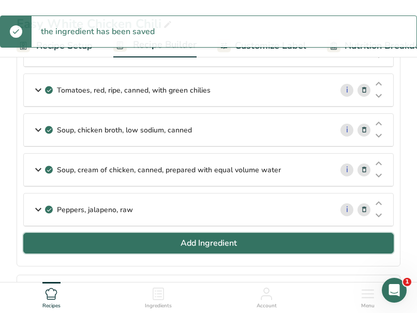
click at [172, 241] on button "Add Ingredient" at bounding box center [208, 243] width 370 height 21
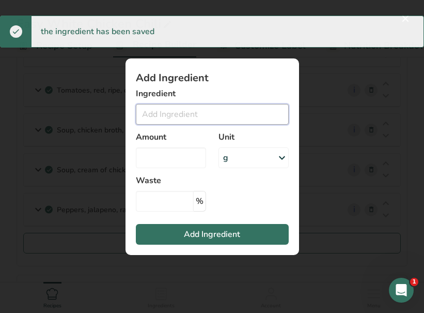
click at [175, 114] on input "Add ingredient modal" at bounding box center [212, 114] width 153 height 21
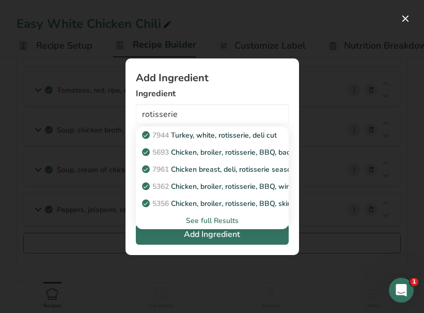
click at [212, 219] on div "See full Results" at bounding box center [212, 220] width 136 height 11
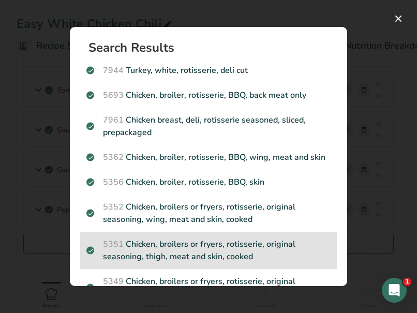
click at [248, 263] on p "5351 Chicken, broilers or fryers, rotisserie, original seasoning, thigh, meat a…" at bounding box center [208, 250] width 244 height 25
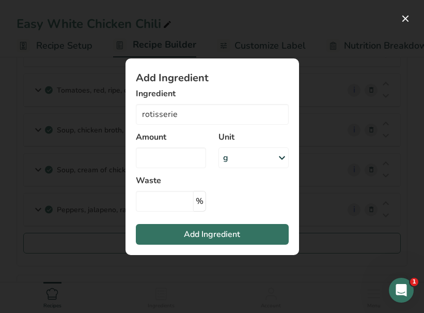
click at [171, 145] on div "Amount" at bounding box center [171, 150] width 83 height 50
click at [171, 156] on input "Add ingredient modal" at bounding box center [171, 157] width 70 height 21
click at [257, 163] on div "g" at bounding box center [254, 157] width 70 height 21
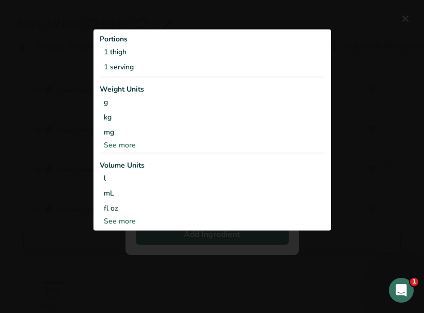
click at [234, 234] on div "Add ingredient modal" at bounding box center [212, 156] width 424 height 313
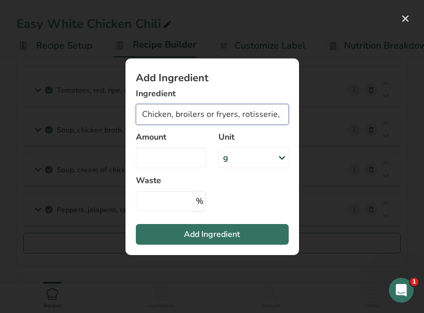
click at [214, 115] on input "Chicken, broilers or fryers, rotisserie, original seasoning, thigh, meat and sk…" at bounding box center [212, 114] width 153 height 21
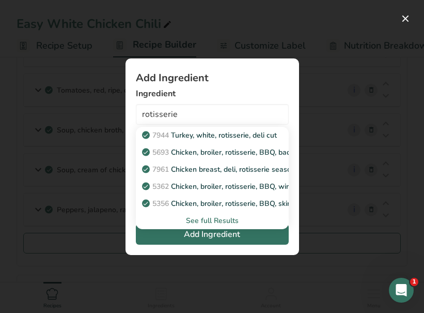
click at [210, 221] on div "See full Results" at bounding box center [212, 220] width 136 height 11
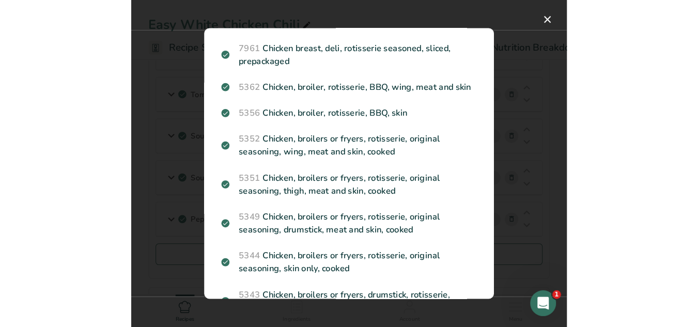
scroll to position [96, 0]
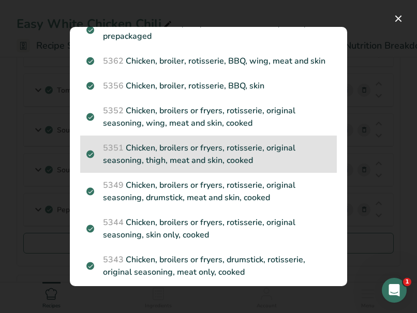
click at [227, 166] on p "5351 Chicken, broilers or fryers, rotisserie, original seasoning, thigh, meat a…" at bounding box center [208, 154] width 244 height 25
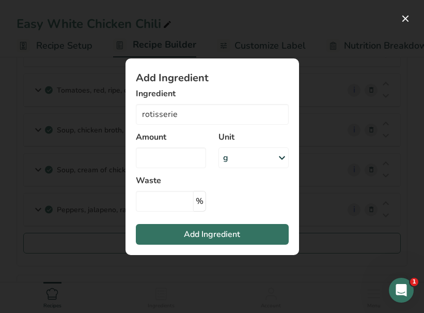
type input "Chicken, broilers or fryers, rotisserie, original seasoning, thigh, meat and sk…"
click at [245, 162] on div "g" at bounding box center [254, 157] width 70 height 21
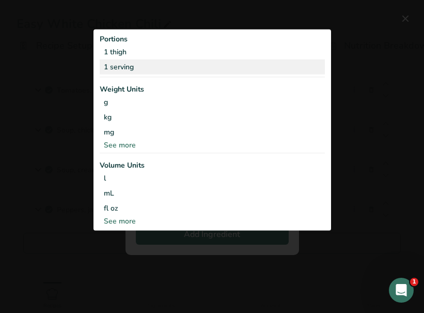
click at [131, 69] on div "1 serving" at bounding box center [212, 66] width 225 height 15
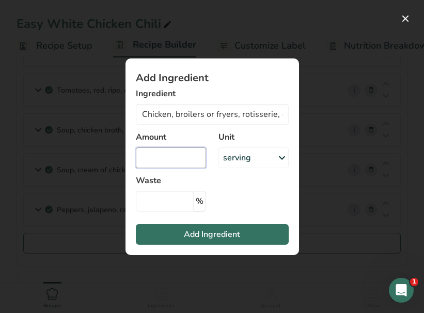
click at [172, 163] on input "Add ingredient modal" at bounding box center [171, 157] width 70 height 21
type input "16"
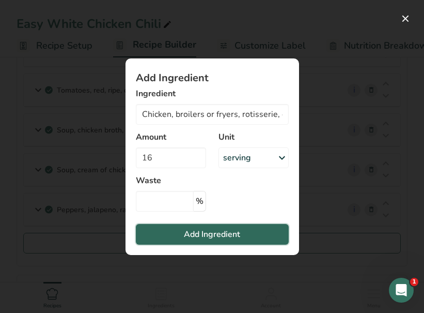
click at [186, 234] on span "Add Ingredient" at bounding box center [212, 234] width 56 height 12
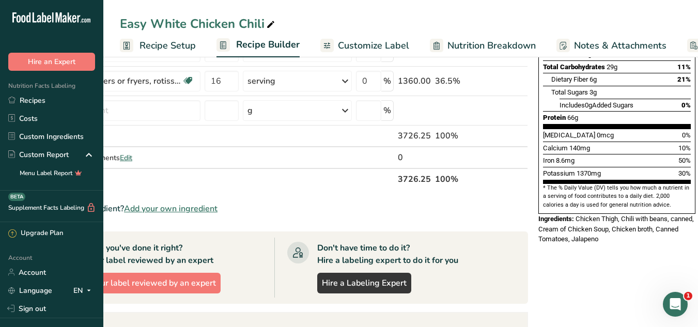
scroll to position [0, 0]
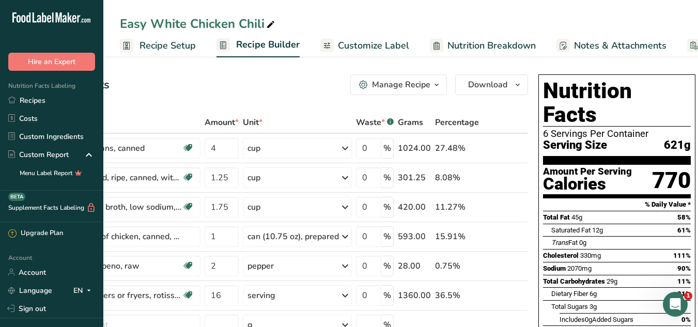
click at [478, 54] on link "Nutrition Breakdown" at bounding box center [483, 45] width 106 height 23
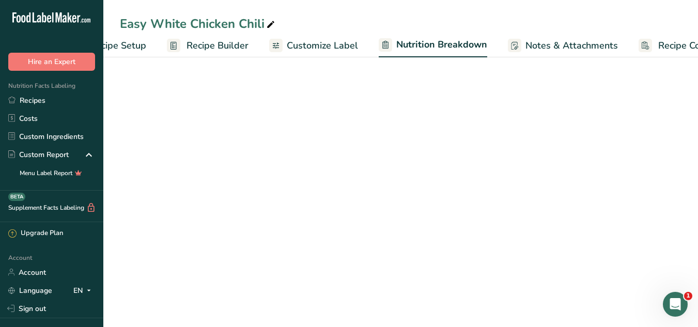
select select "Calories"
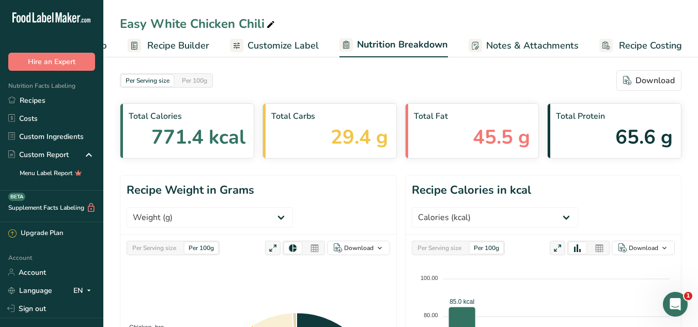
click at [294, 38] on link "Customize Label" at bounding box center [274, 45] width 89 height 23
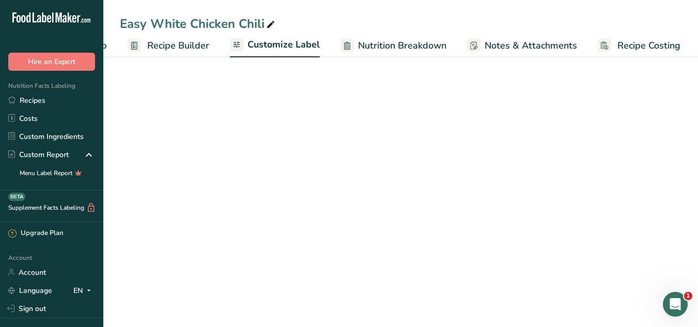
scroll to position [0, 88]
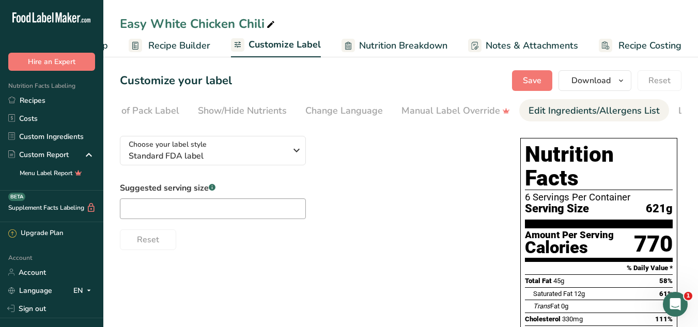
click at [566, 110] on div "Edit Ingredients/Allergens List" at bounding box center [594, 111] width 131 height 14
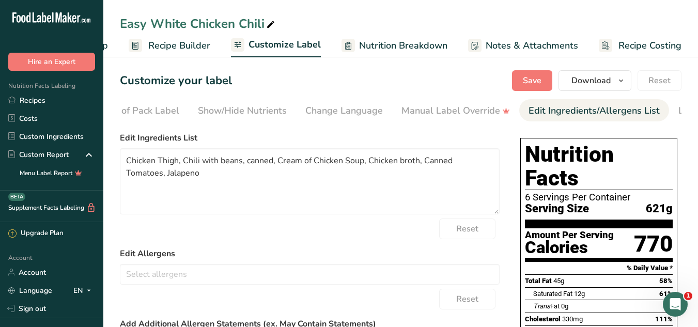
scroll to position [0, 202]
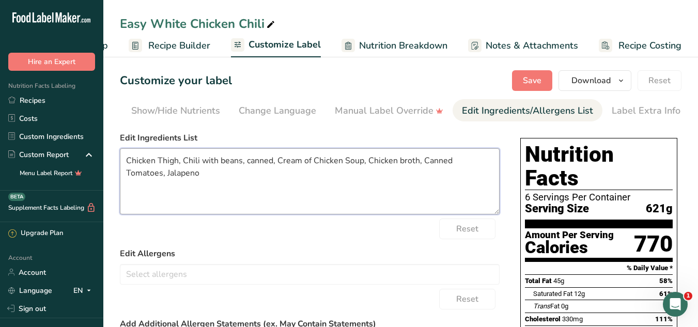
drag, startPoint x: 203, startPoint y: 166, endPoint x: 242, endPoint y: 166, distance: 38.8
click at [242, 166] on textarea "Chicken Thigh, Chili with beans, canned, Cream of Chicken Soup, Chicken broth, …" at bounding box center [310, 181] width 380 height 66
click at [284, 162] on textarea "Chicken Thigh, Beans, Cream of Chicken Soup, Chicken broth, Canned Tomatoes, Ja…" at bounding box center [310, 181] width 380 height 66
click at [405, 164] on textarea "Chicken Thigh, Beans, Cream of Chicken, Chicken broth, Canned Tomatoes, Jalapeno" at bounding box center [310, 181] width 380 height 66
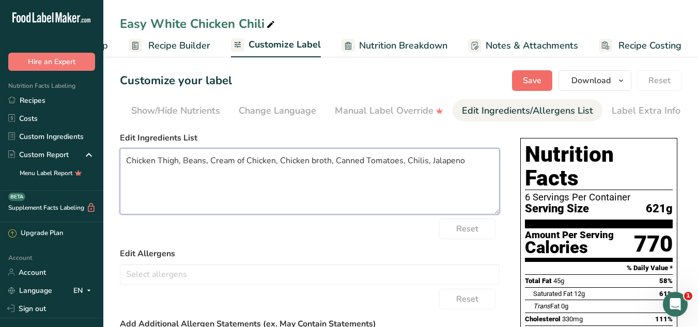
type textarea "Chicken Thigh, Beans, Cream of Chicken, Chicken broth, Canned Tomatoes, Chilis,…"
click at [536, 78] on span "Save" at bounding box center [532, 80] width 19 height 12
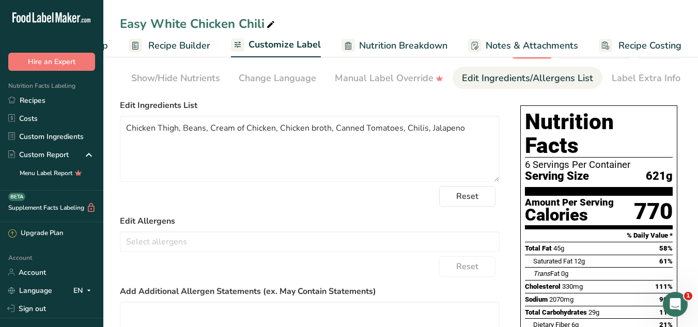
scroll to position [5, 0]
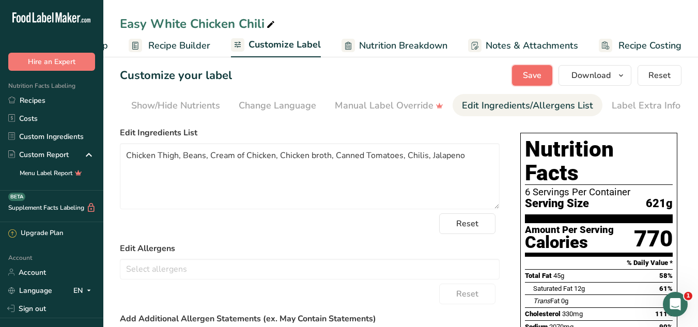
click at [532, 76] on span "Save" at bounding box center [532, 75] width 19 height 12
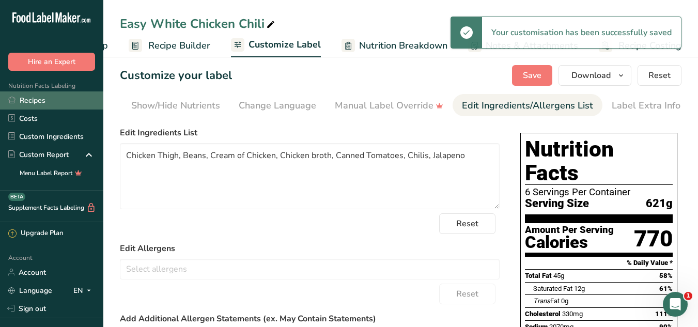
click at [23, 103] on link "Recipes" at bounding box center [51, 101] width 103 height 18
